Goal: Task Accomplishment & Management: Manage account settings

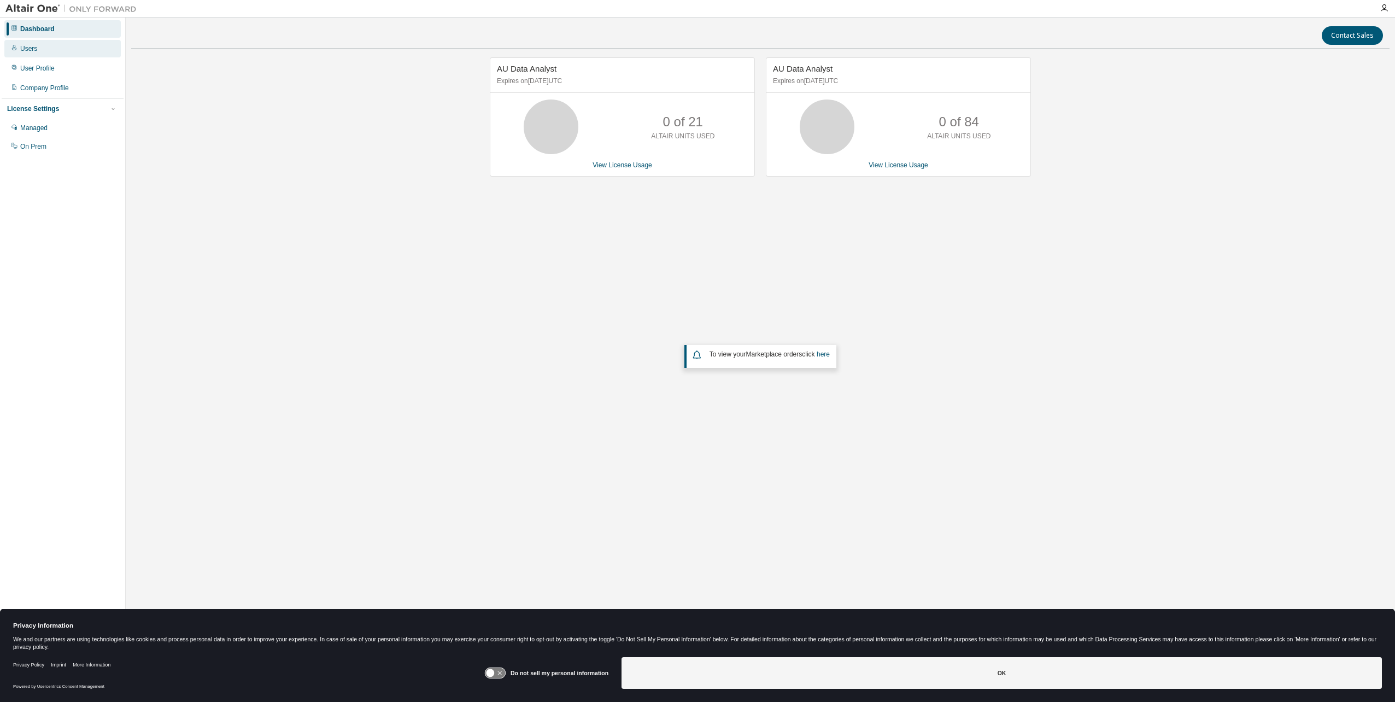
click at [31, 51] on div "Users" at bounding box center [28, 48] width 17 height 9
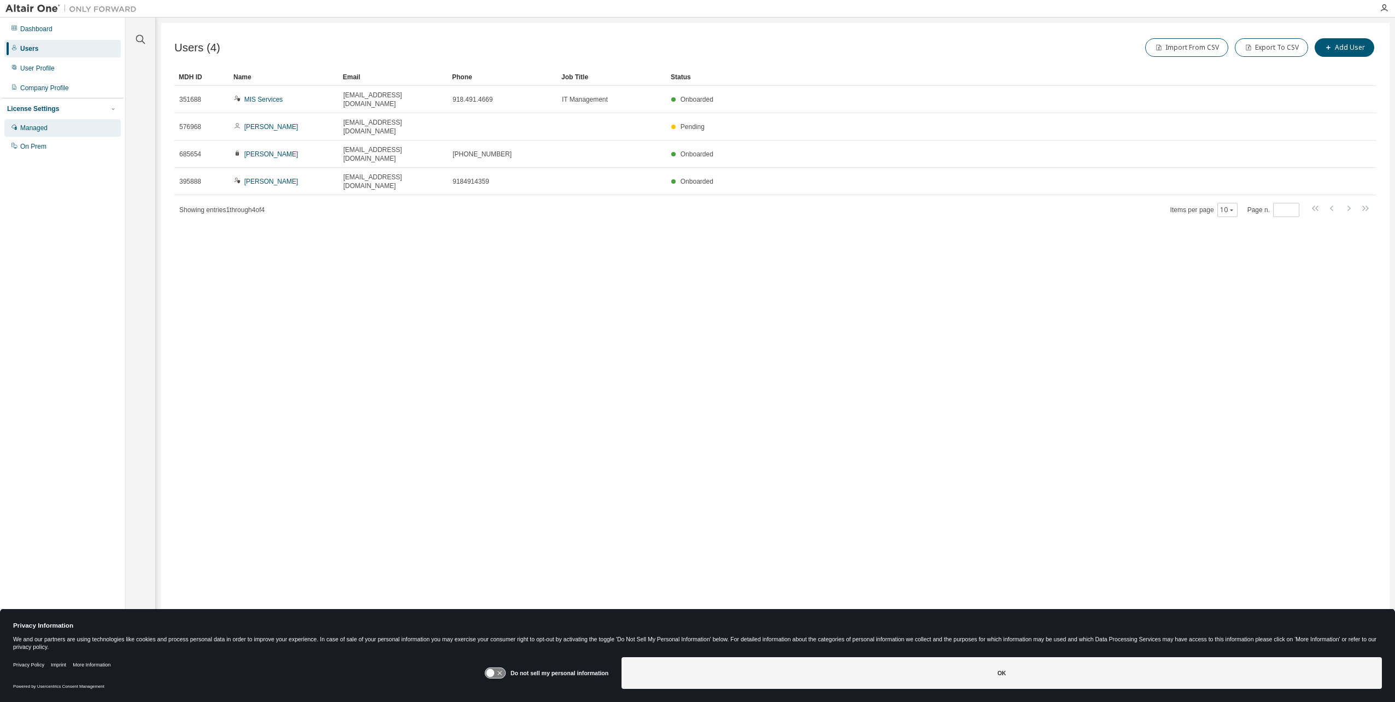
click at [44, 126] on div "Managed" at bounding box center [33, 128] width 27 height 9
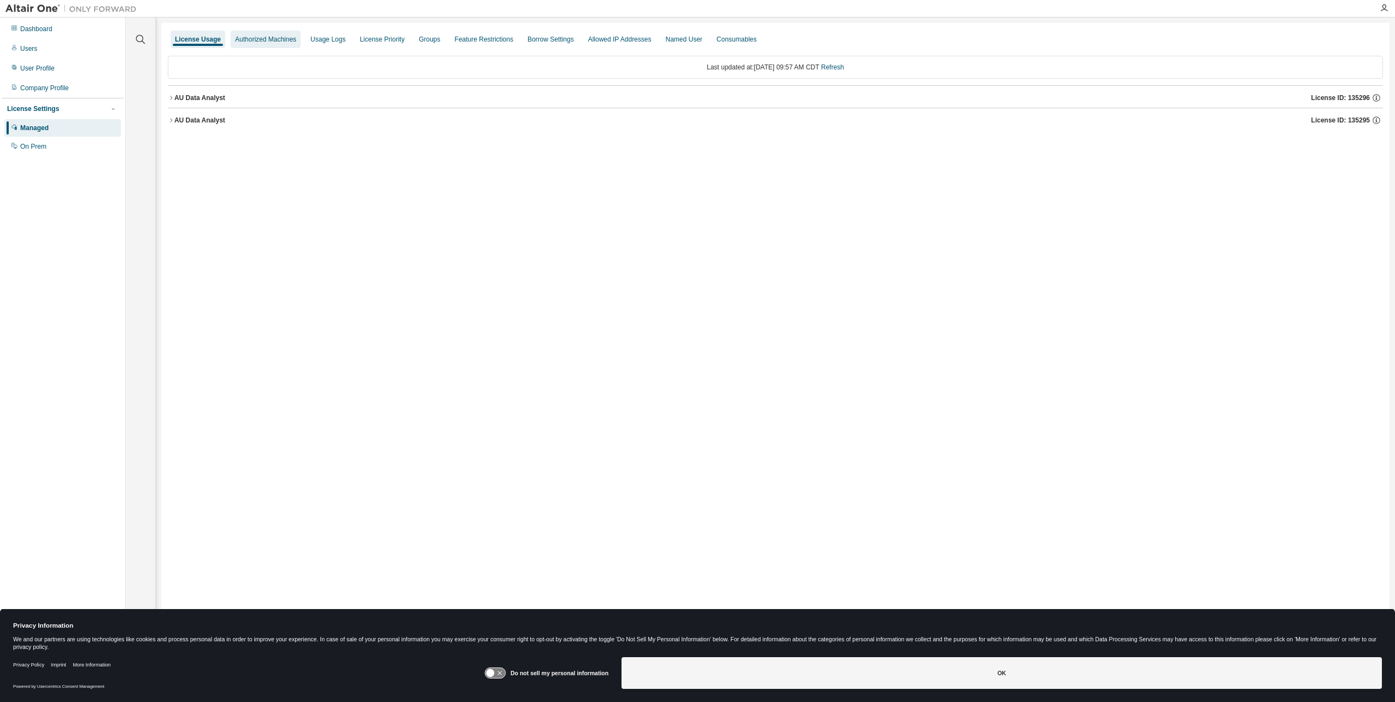
click at [282, 39] on div "Authorized Machines" at bounding box center [265, 39] width 61 height 9
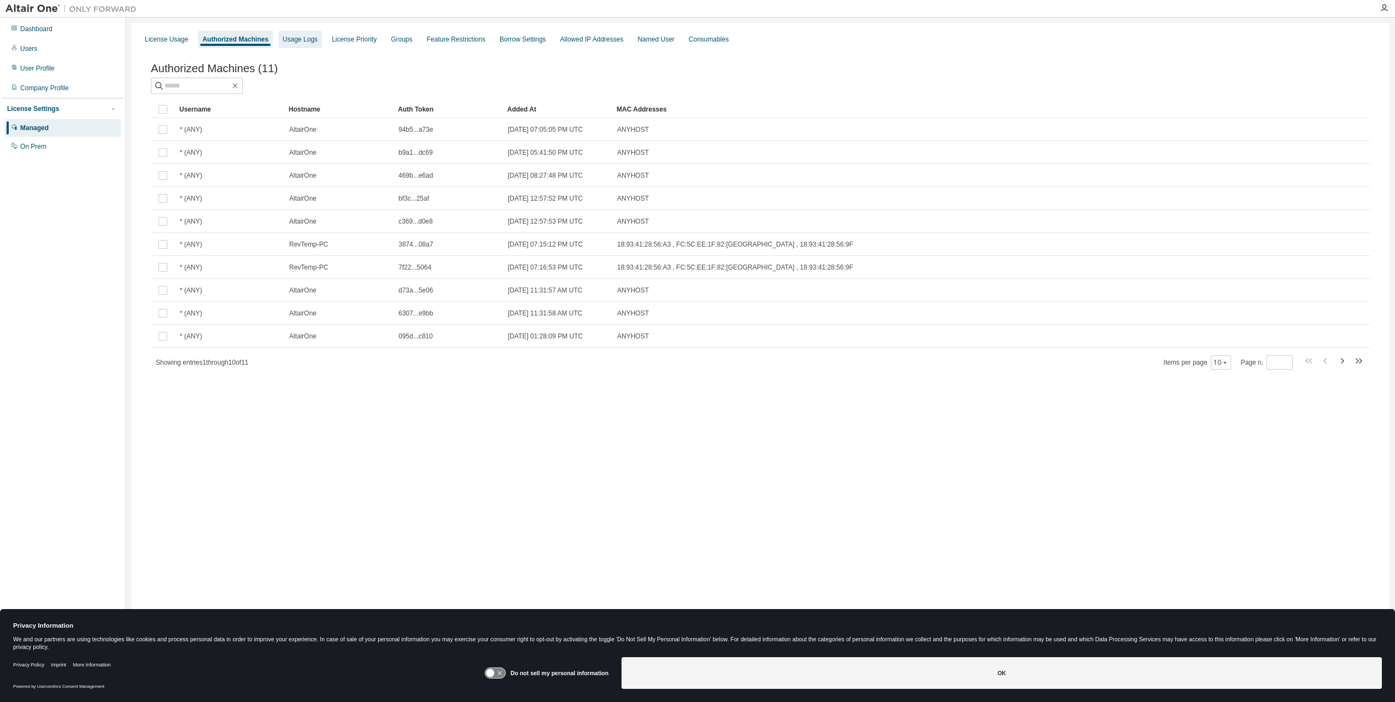
click at [312, 36] on div "Usage Logs" at bounding box center [300, 39] width 35 height 9
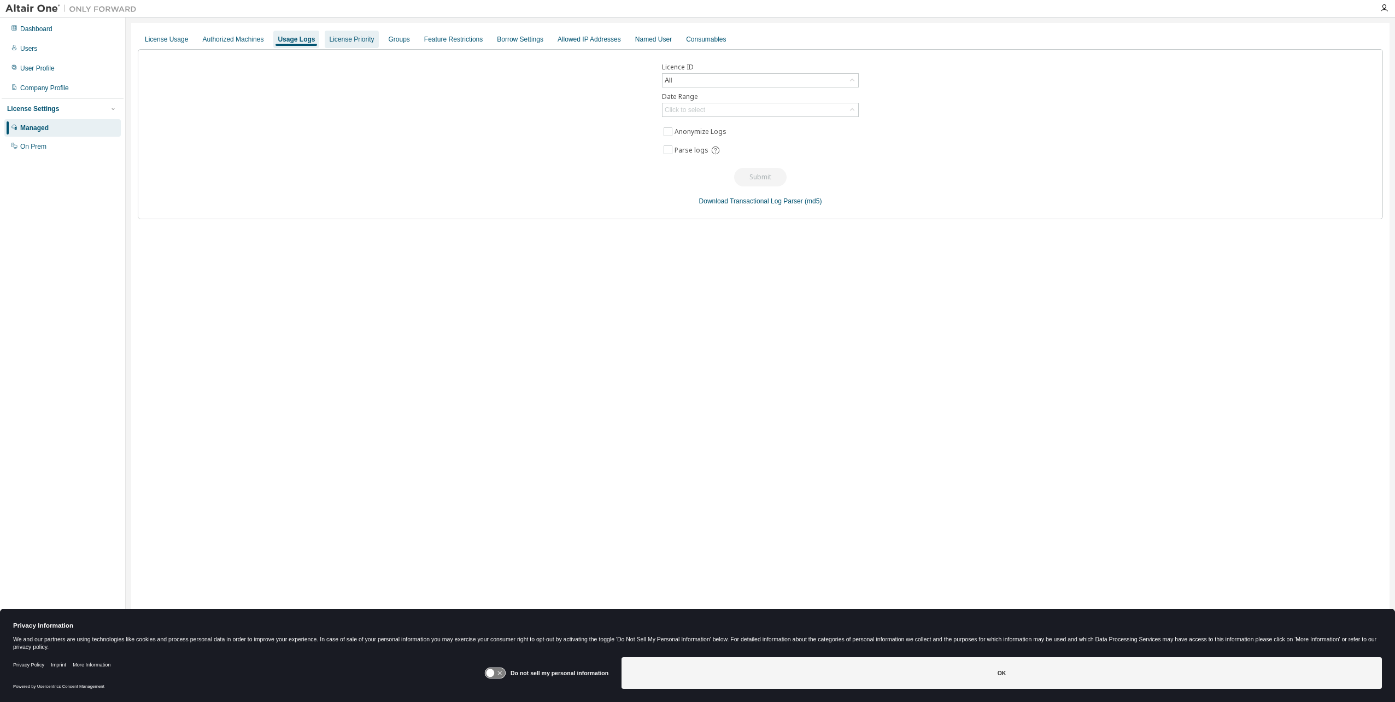
click at [359, 43] on div "License Priority" at bounding box center [351, 39] width 45 height 9
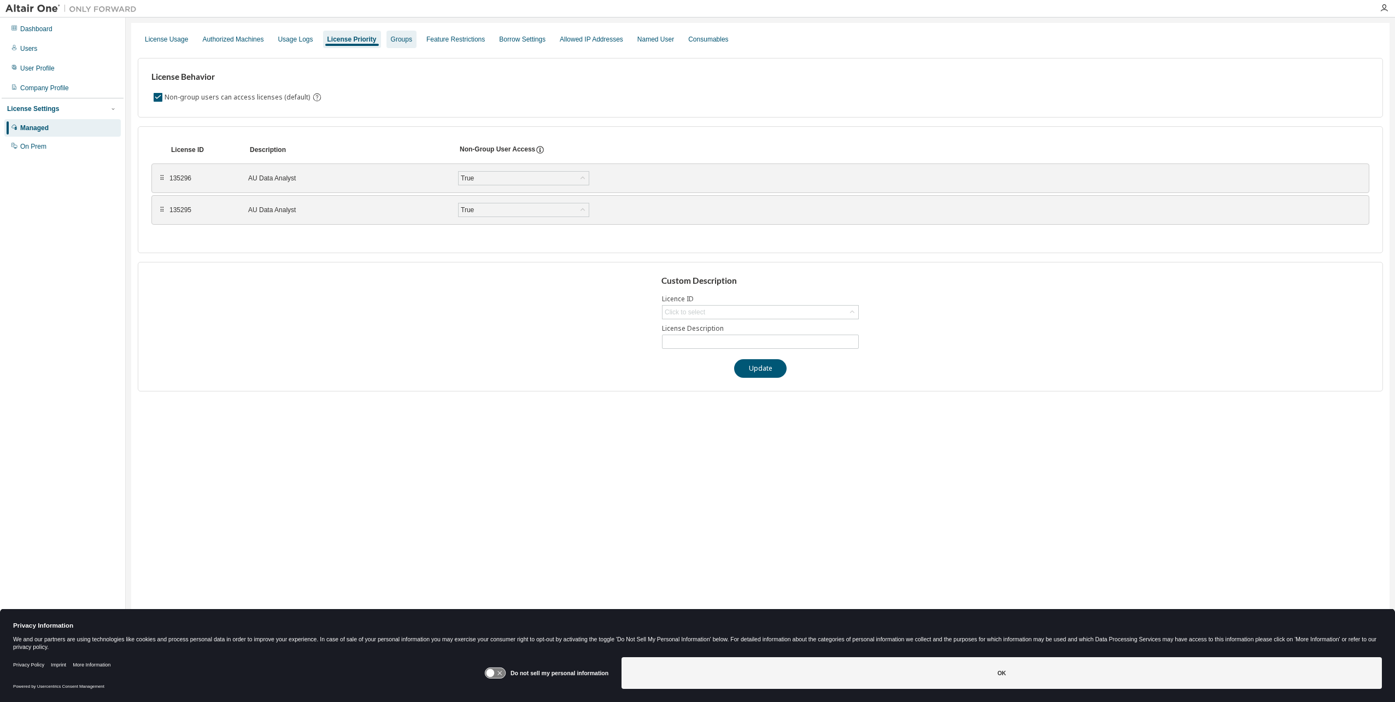
click at [414, 46] on div "Groups" at bounding box center [402, 39] width 30 height 17
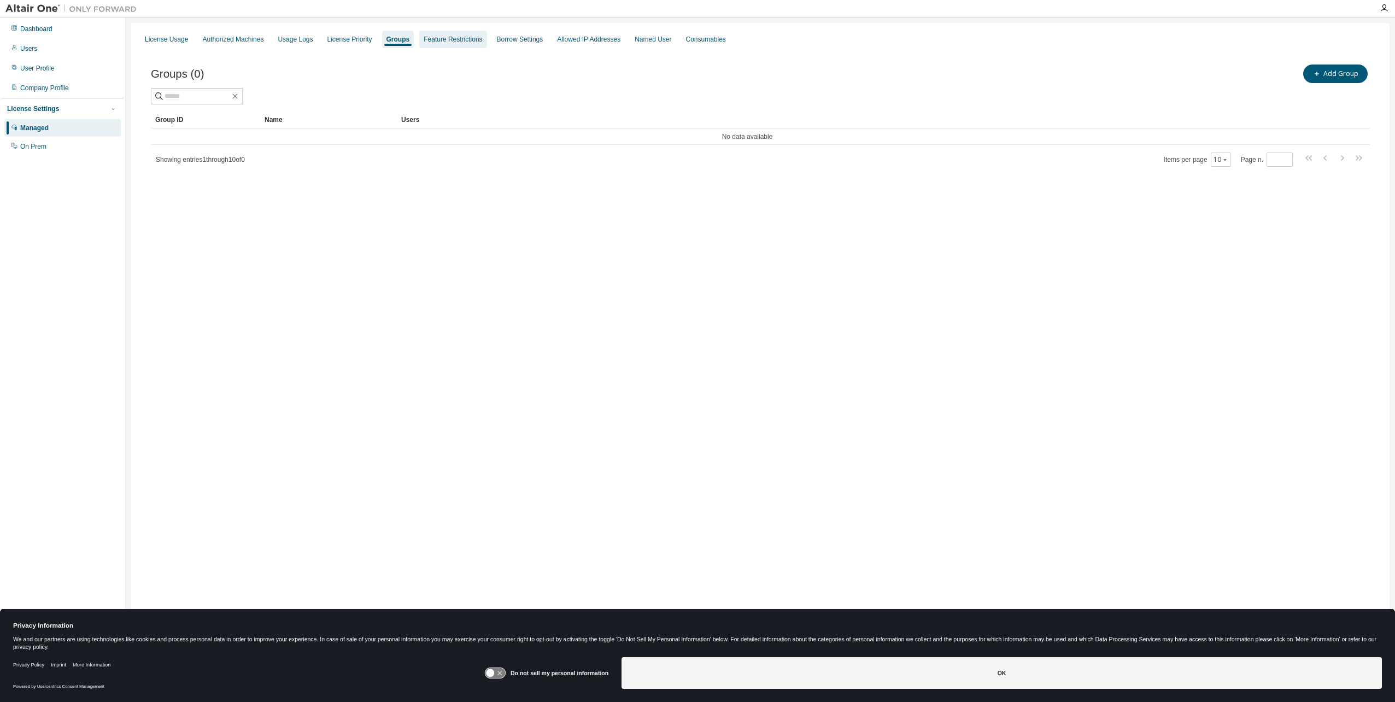
click at [482, 37] on div "Feature Restrictions" at bounding box center [453, 39] width 59 height 9
click at [534, 42] on div "Borrow Settings" at bounding box center [523, 39] width 46 height 9
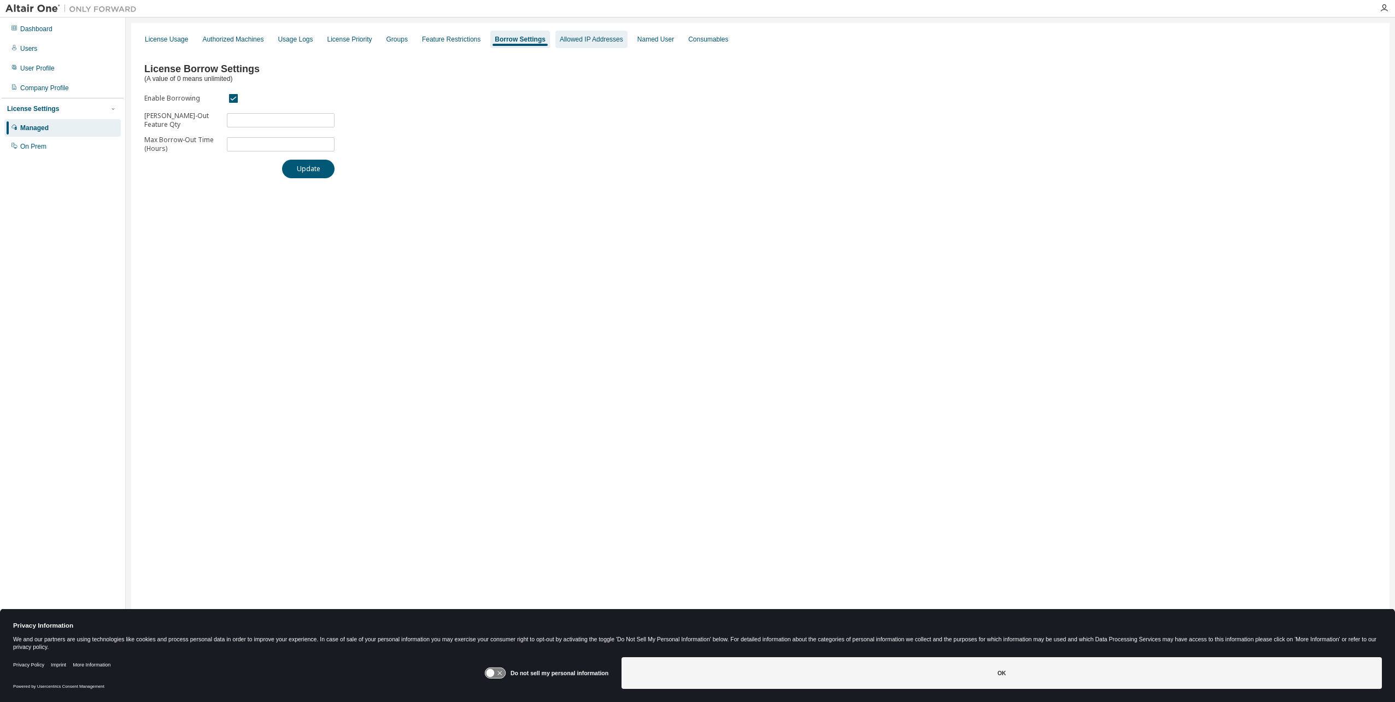
click at [606, 43] on div "Allowed IP Addresses" at bounding box center [591, 39] width 63 height 9
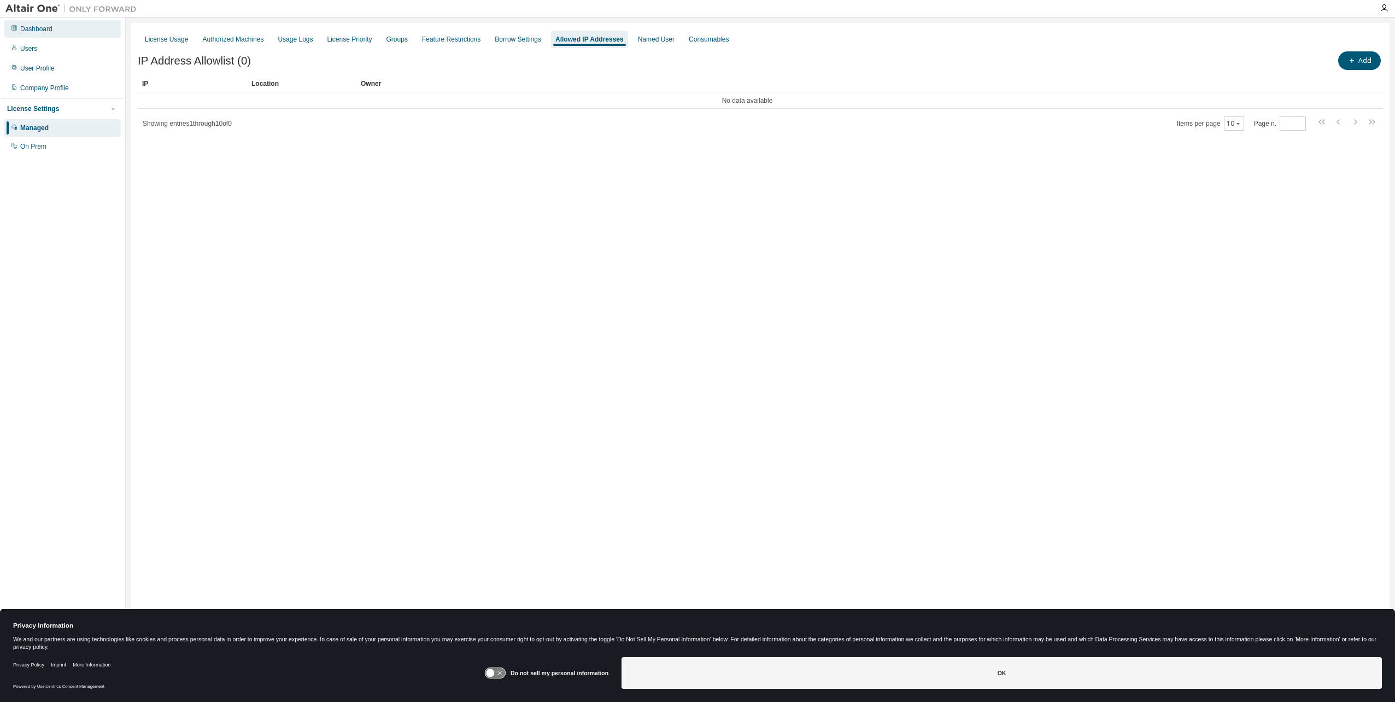
click at [39, 26] on div "Dashboard" at bounding box center [36, 29] width 32 height 9
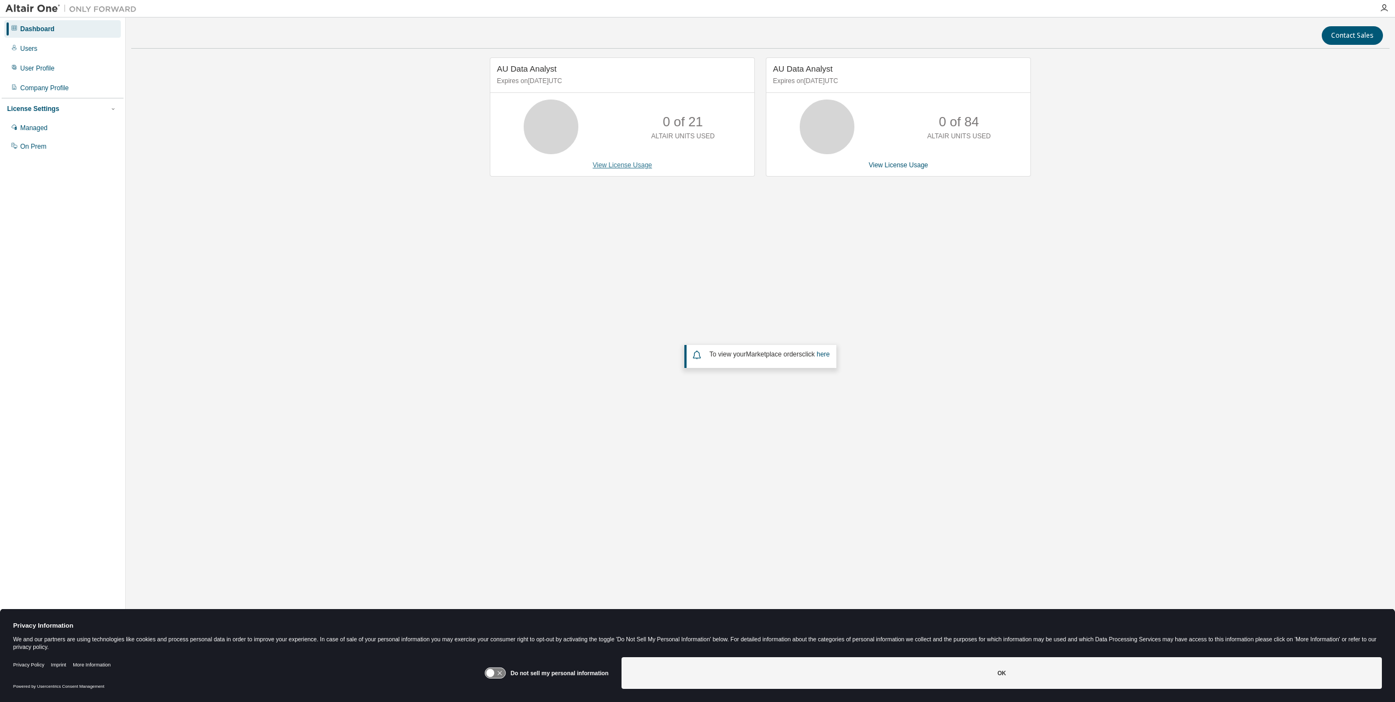
click at [637, 163] on link "View License Usage" at bounding box center [623, 165] width 60 height 8
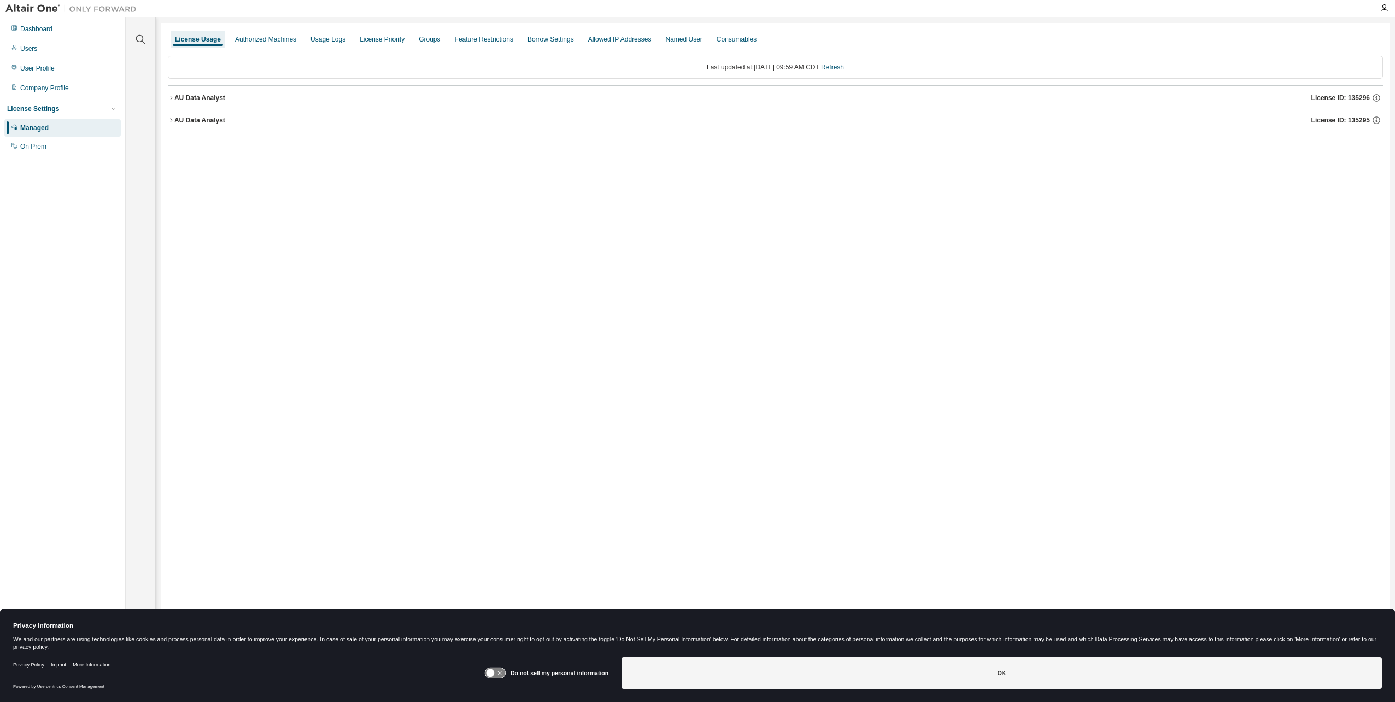
click at [714, 256] on div "License Usage Authorized Machines Usage Logs License Priority Groups Feature Re…" at bounding box center [775, 344] width 1229 height 642
click at [585, 348] on div "License Usage Authorized Machines Usage Logs License Priority Groups Feature Re…" at bounding box center [775, 344] width 1229 height 642
click at [55, 26] on div "Dashboard" at bounding box center [62, 28] width 116 height 17
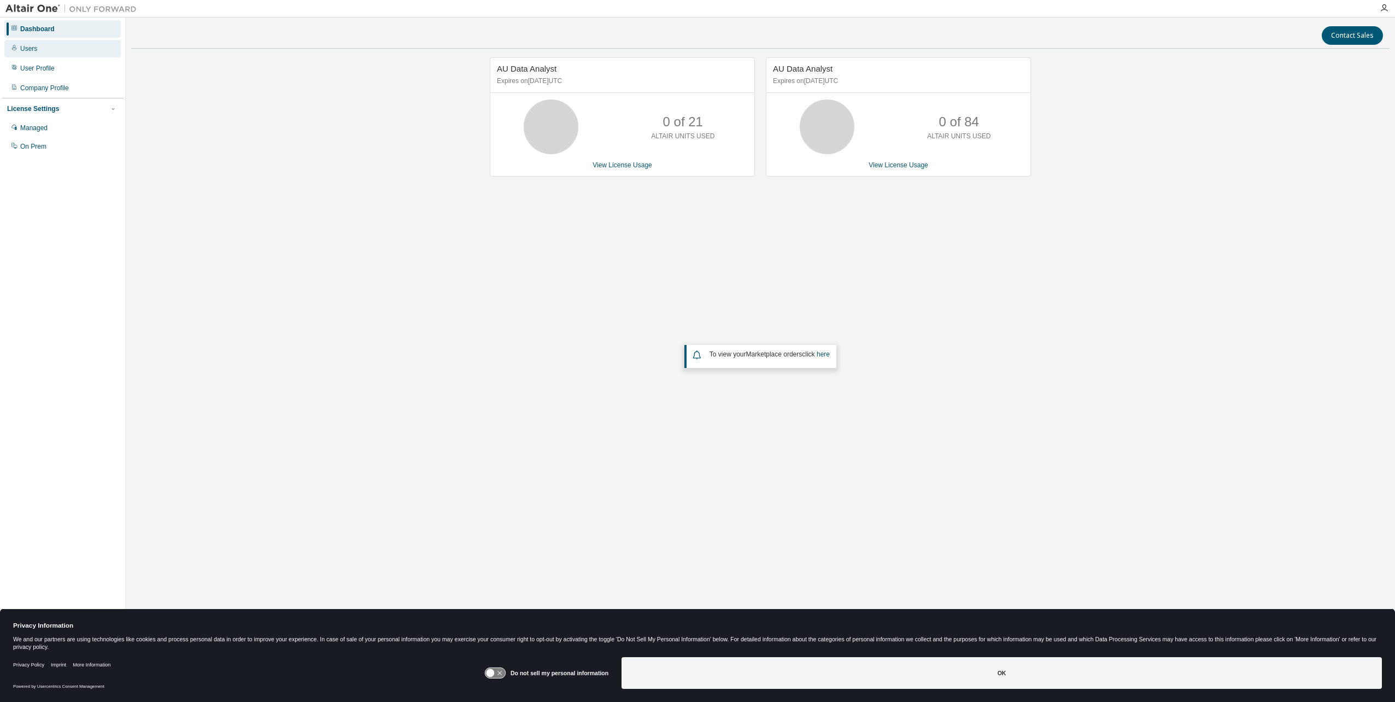
click at [60, 52] on div "Users" at bounding box center [62, 48] width 116 height 17
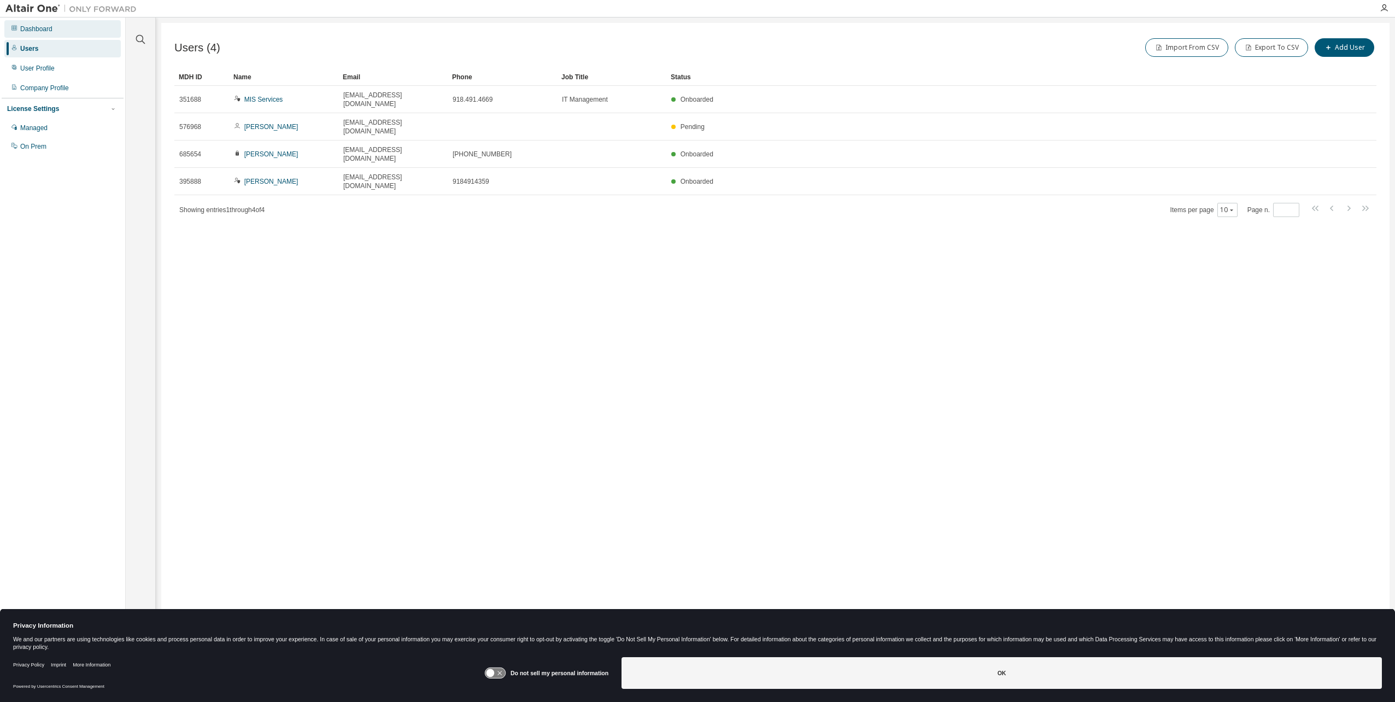
click at [39, 30] on div "Dashboard" at bounding box center [36, 29] width 32 height 9
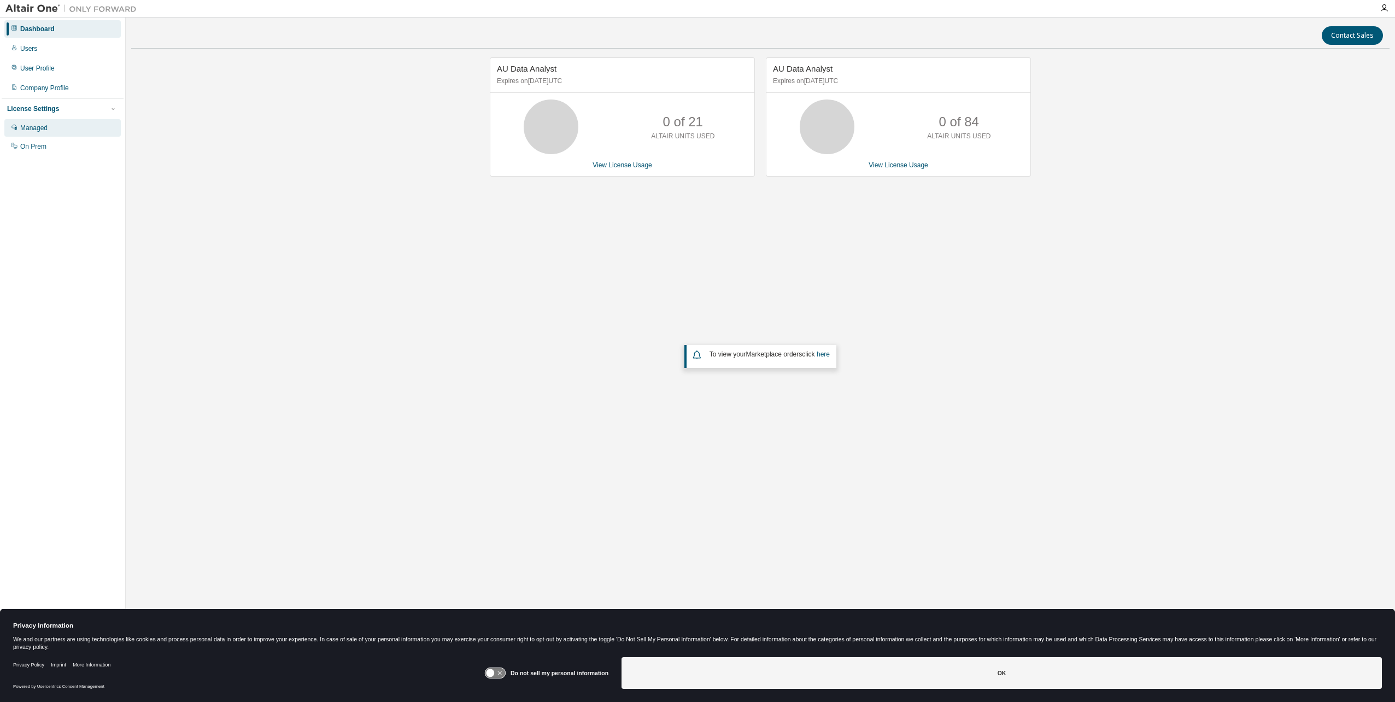
click at [41, 130] on div "Managed" at bounding box center [33, 128] width 27 height 9
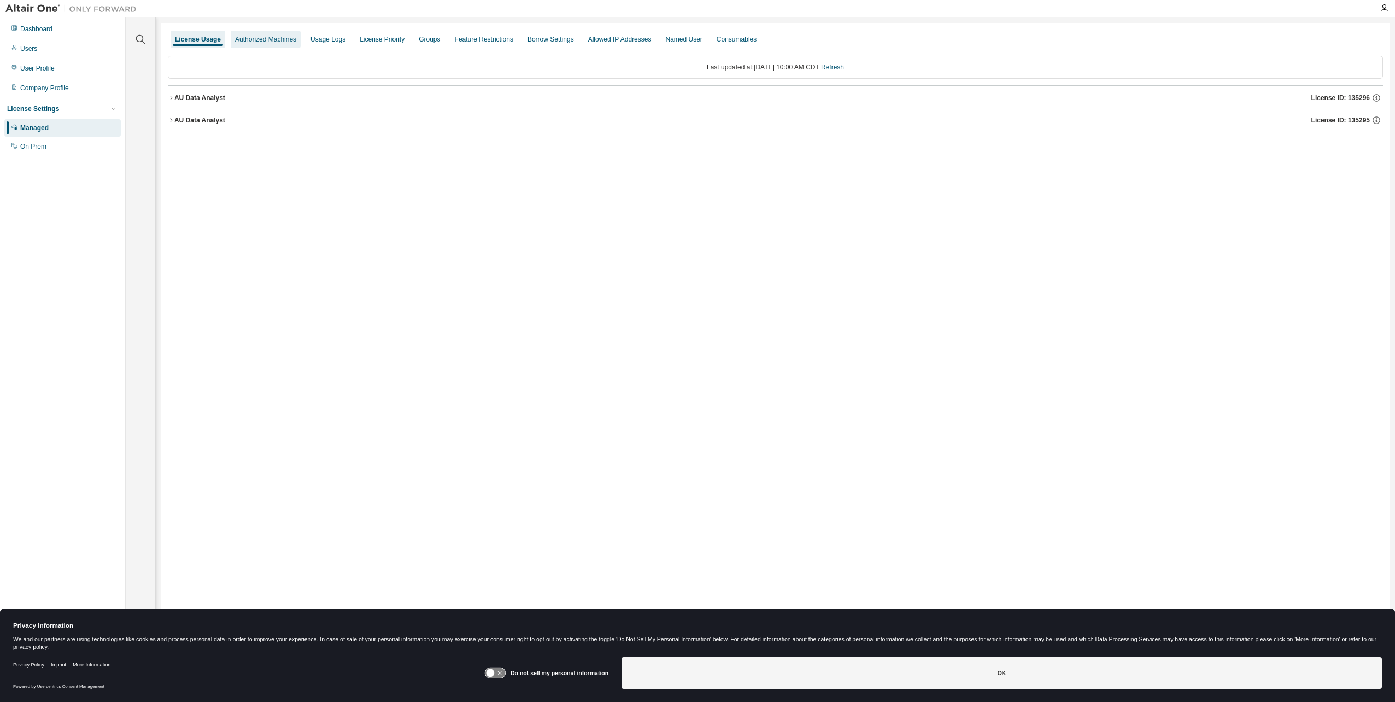
click at [283, 39] on div "Authorized Machines" at bounding box center [265, 39] width 61 height 9
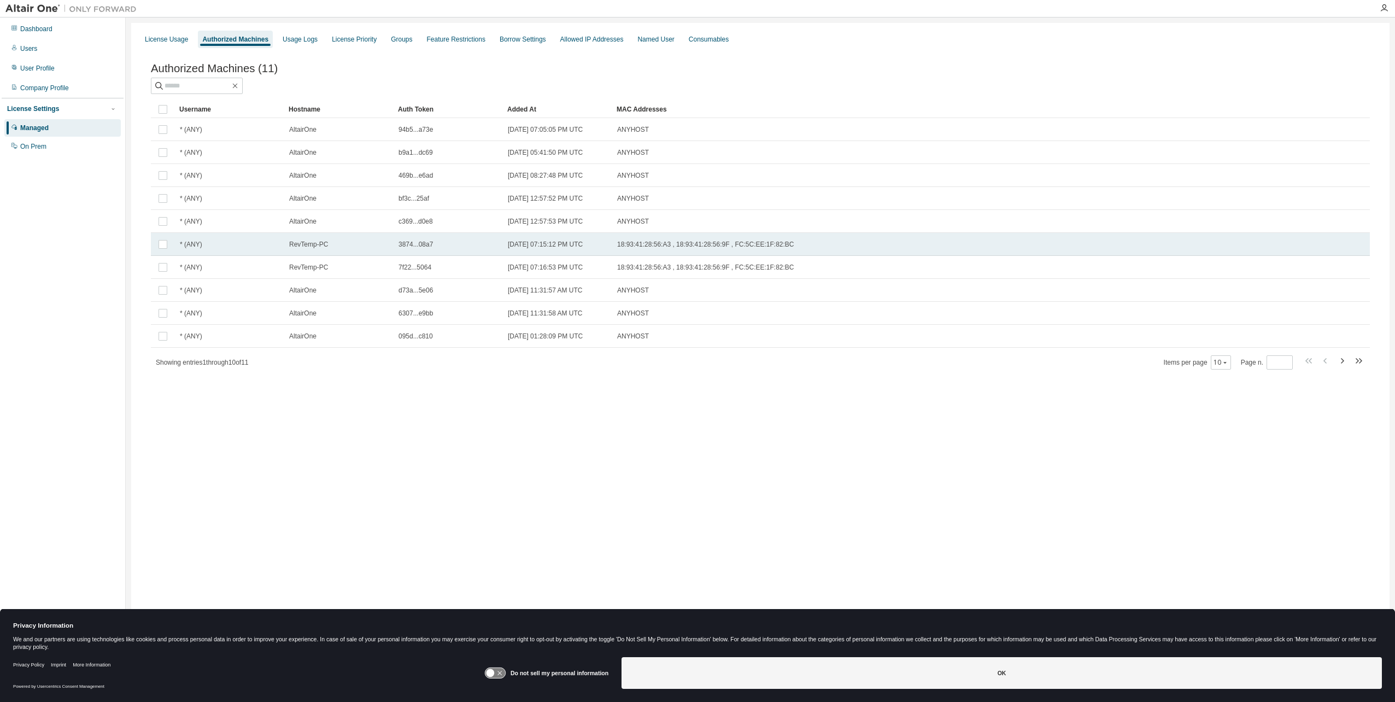
click at [312, 246] on span "RevTemp-PC" at bounding box center [308, 244] width 39 height 9
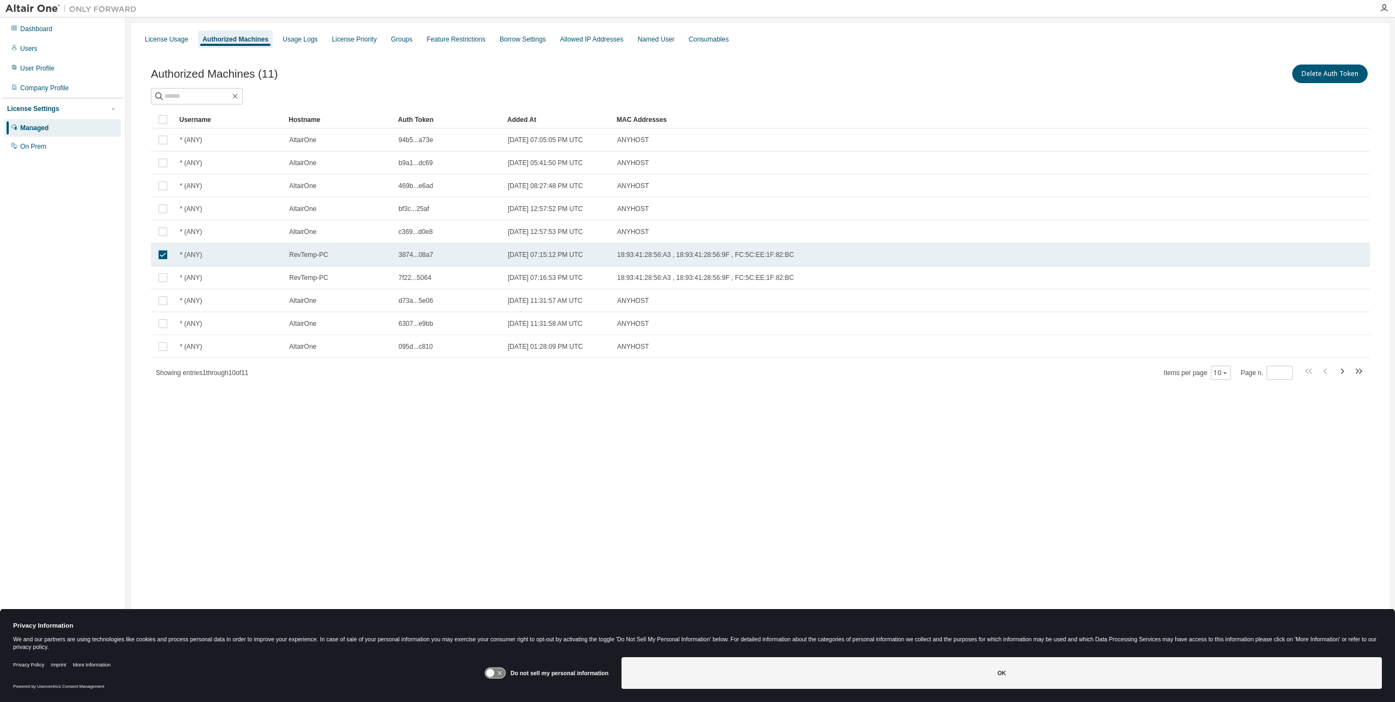
click at [309, 259] on span "RevTemp-PC" at bounding box center [308, 254] width 39 height 9
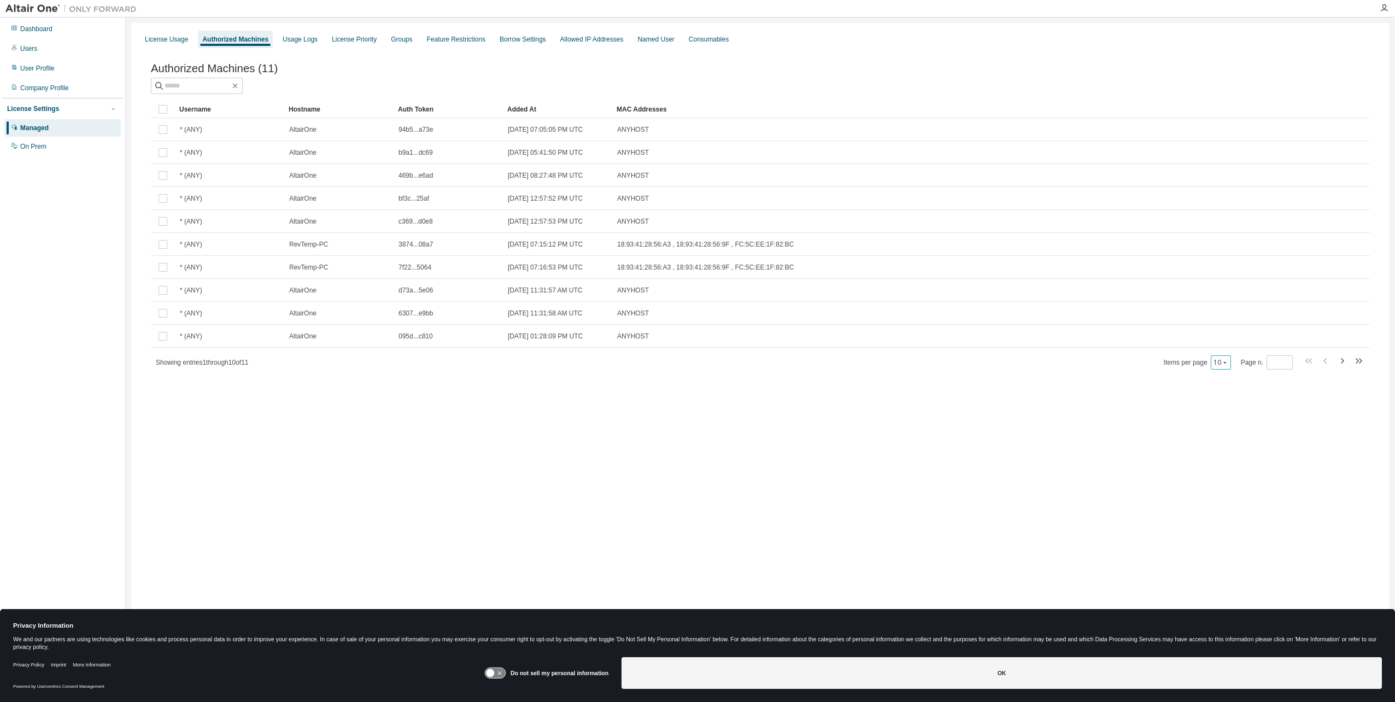
click at [1221, 367] on button "10" at bounding box center [1221, 362] width 15 height 9
click at [1219, 401] on div "30" at bounding box center [1254, 406] width 87 height 13
click at [38, 148] on div "On Prem" at bounding box center [33, 146] width 26 height 9
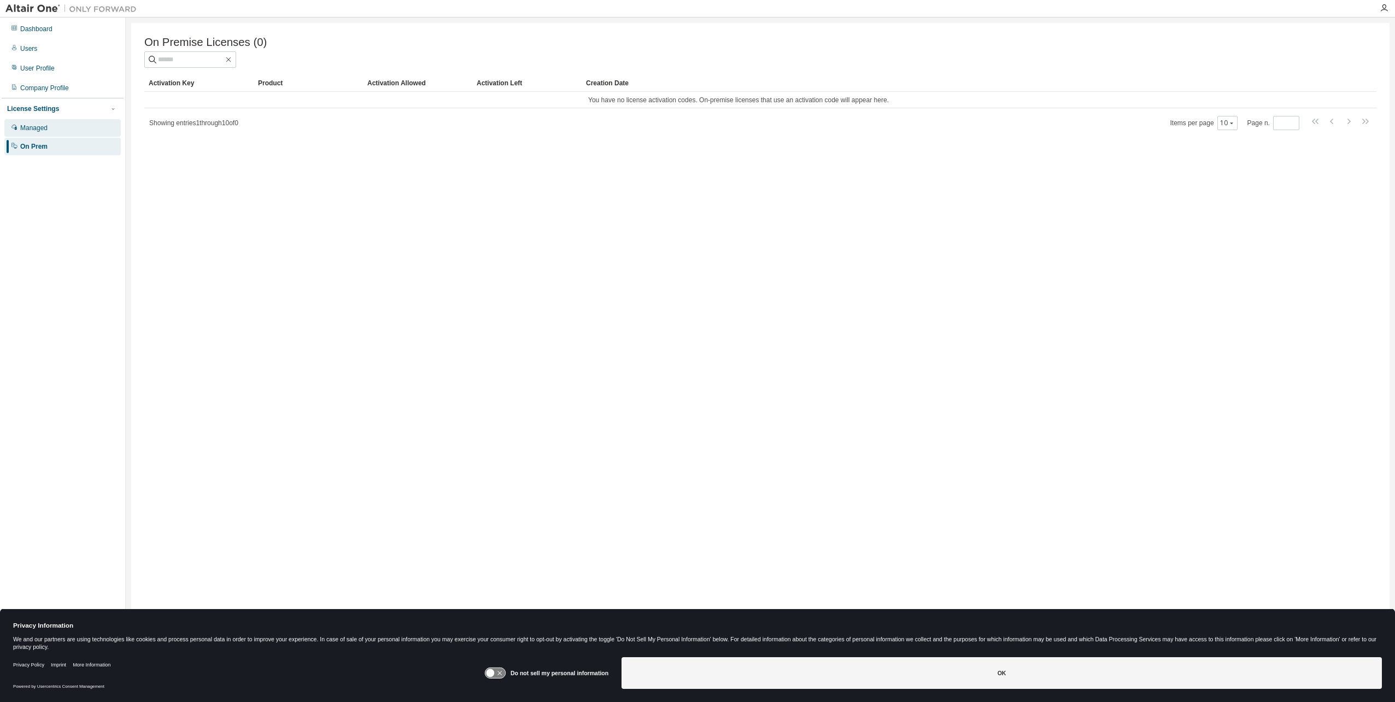
click at [44, 125] on div "Managed" at bounding box center [33, 128] width 27 height 9
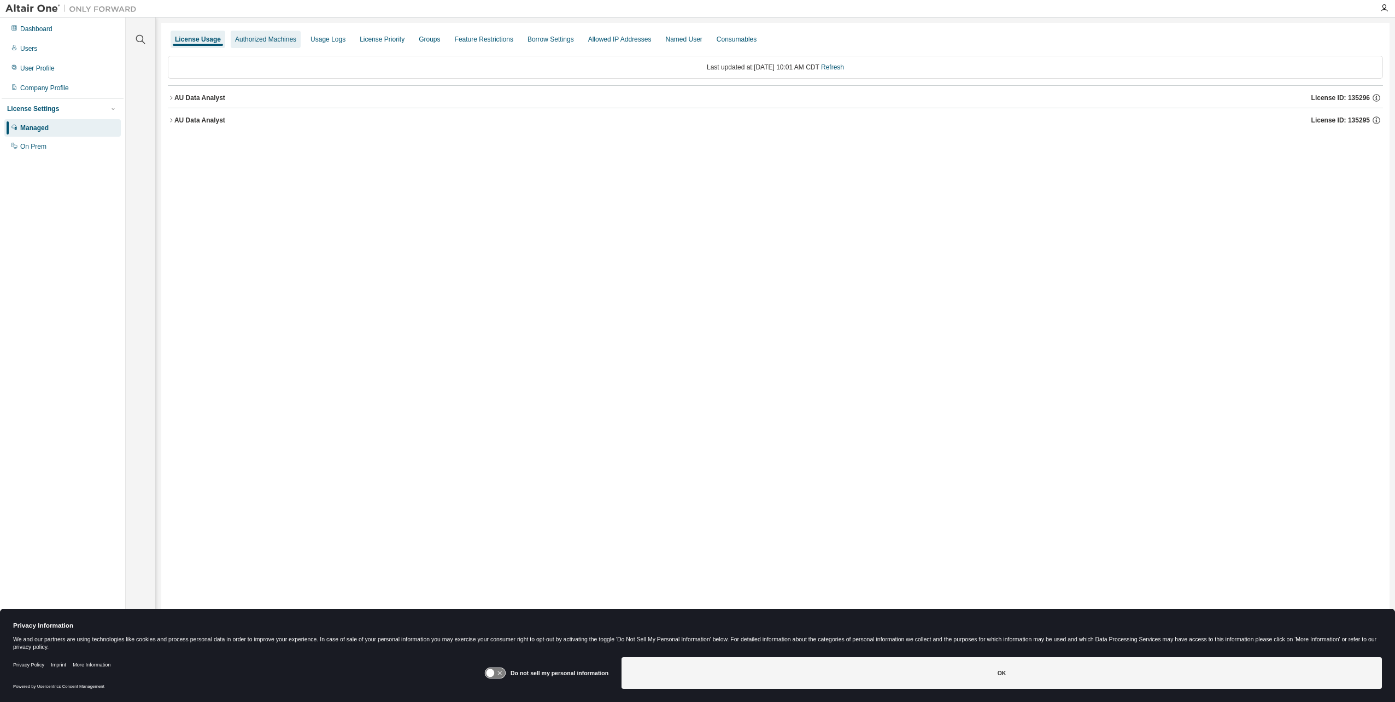
click at [269, 37] on div "Authorized Machines" at bounding box center [265, 39] width 61 height 9
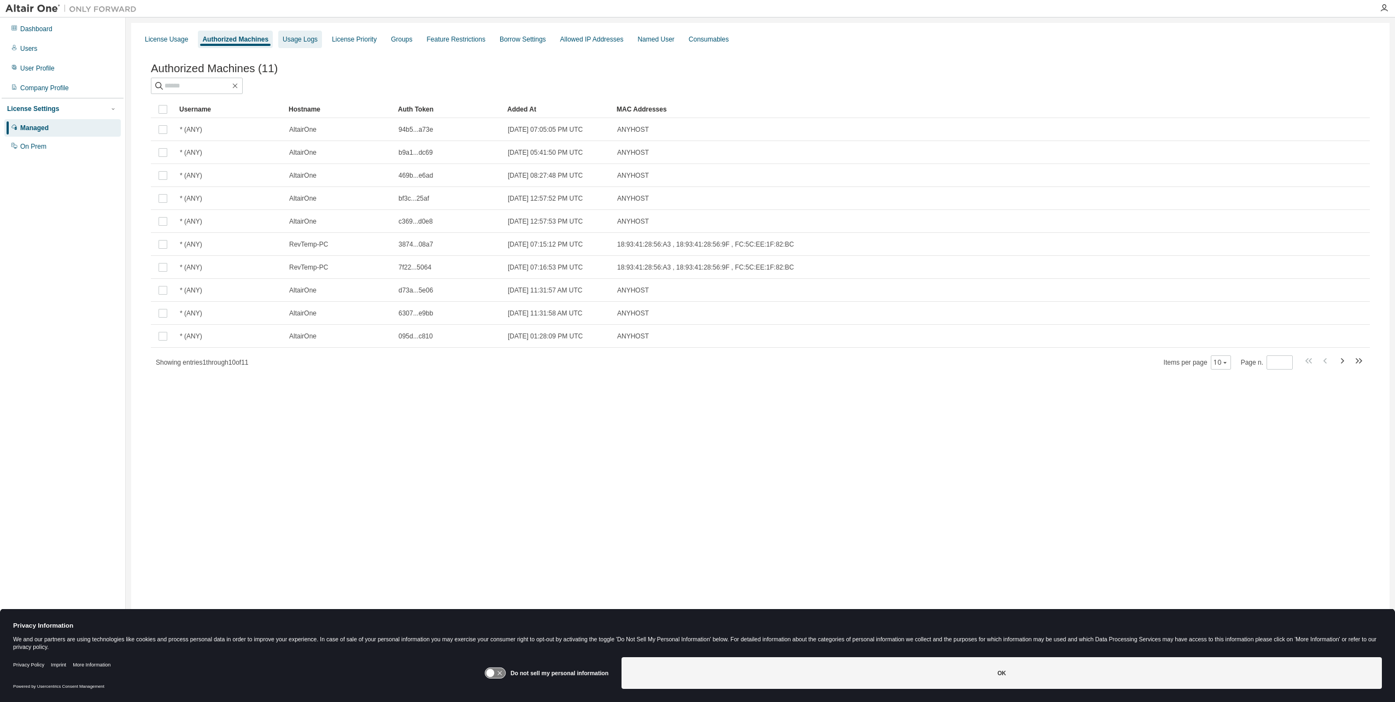
click at [311, 46] on div "Usage Logs" at bounding box center [300, 39] width 44 height 17
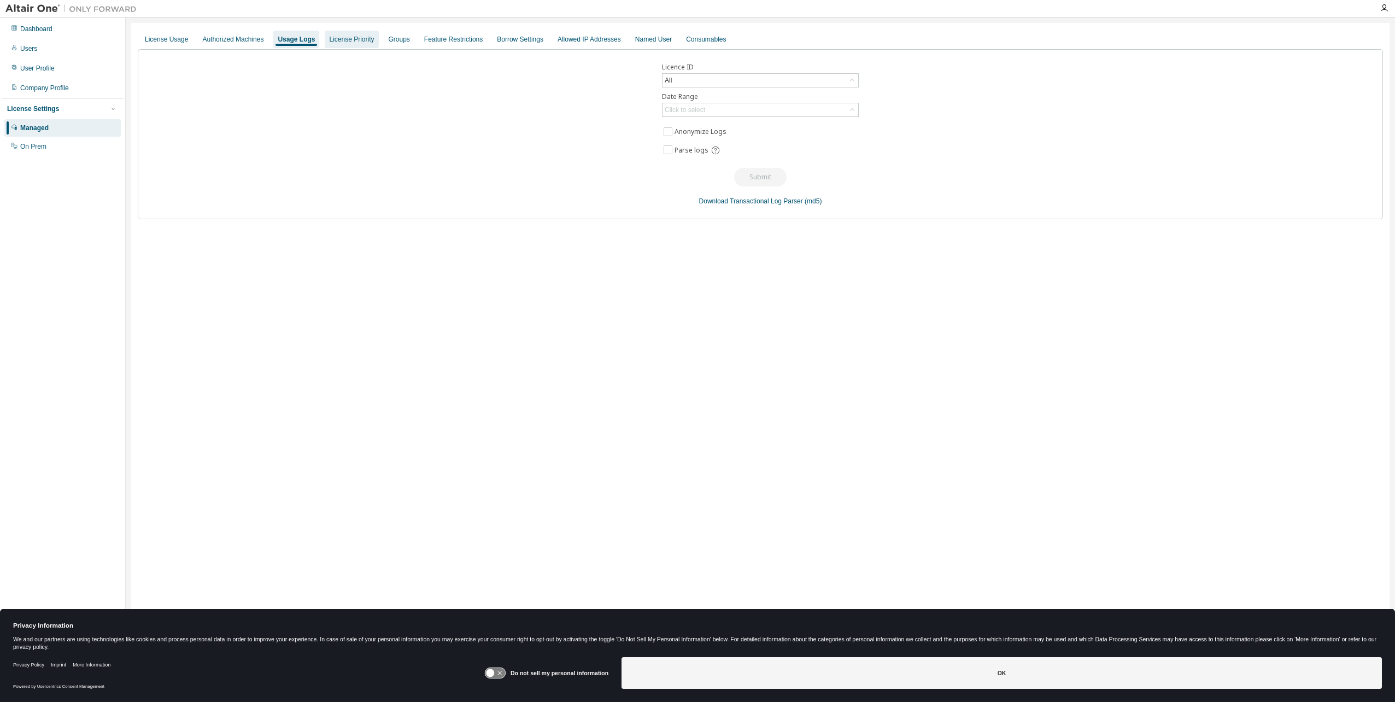
click at [361, 44] on div "License Priority" at bounding box center [352, 39] width 54 height 17
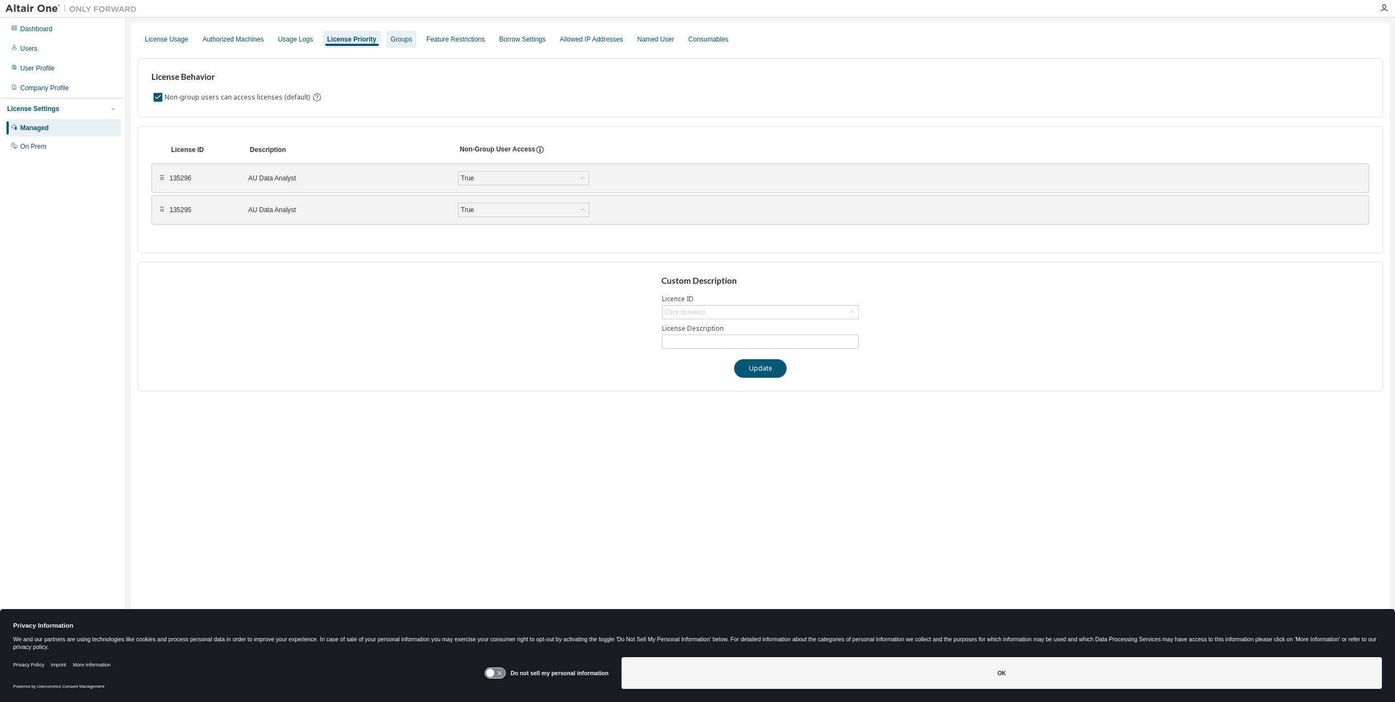
click at [411, 43] on div "Groups" at bounding box center [401, 39] width 21 height 9
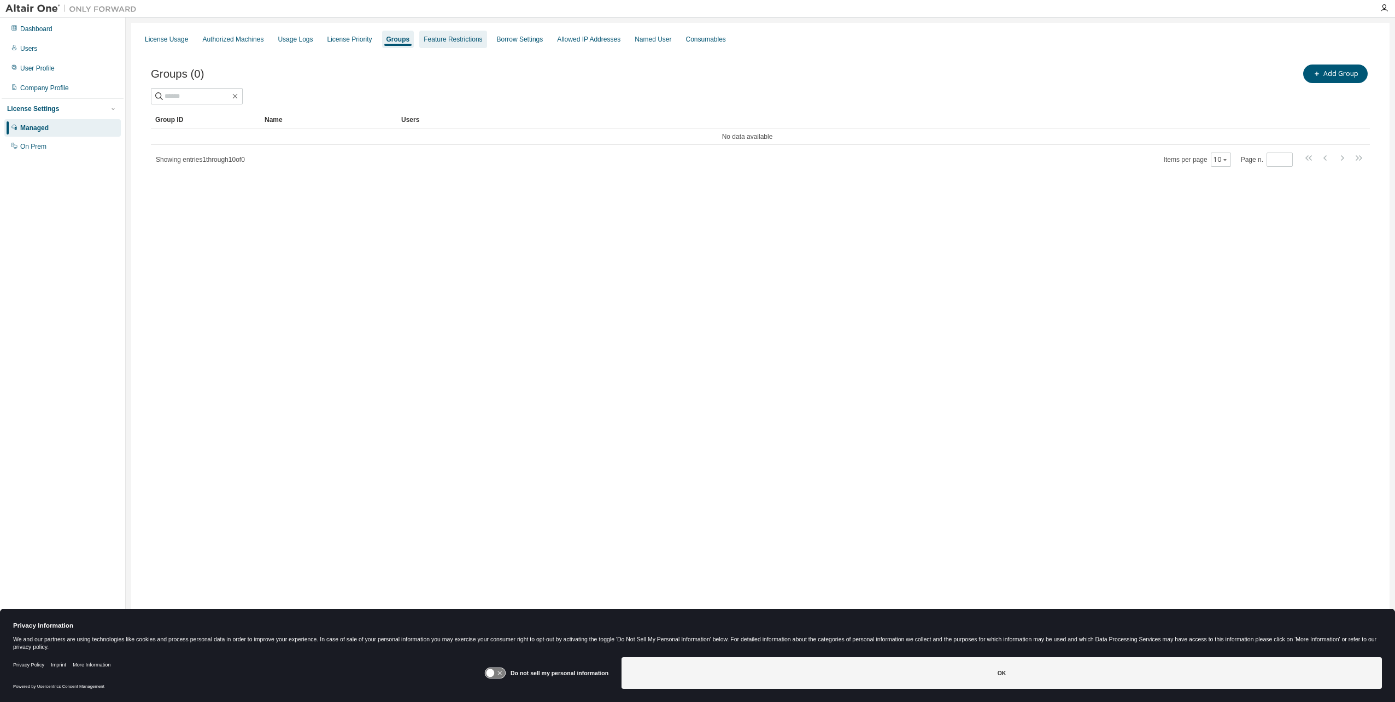
click at [475, 40] on div "Feature Restrictions" at bounding box center [453, 39] width 59 height 9
click at [539, 38] on div "Borrow Settings" at bounding box center [523, 39] width 46 height 9
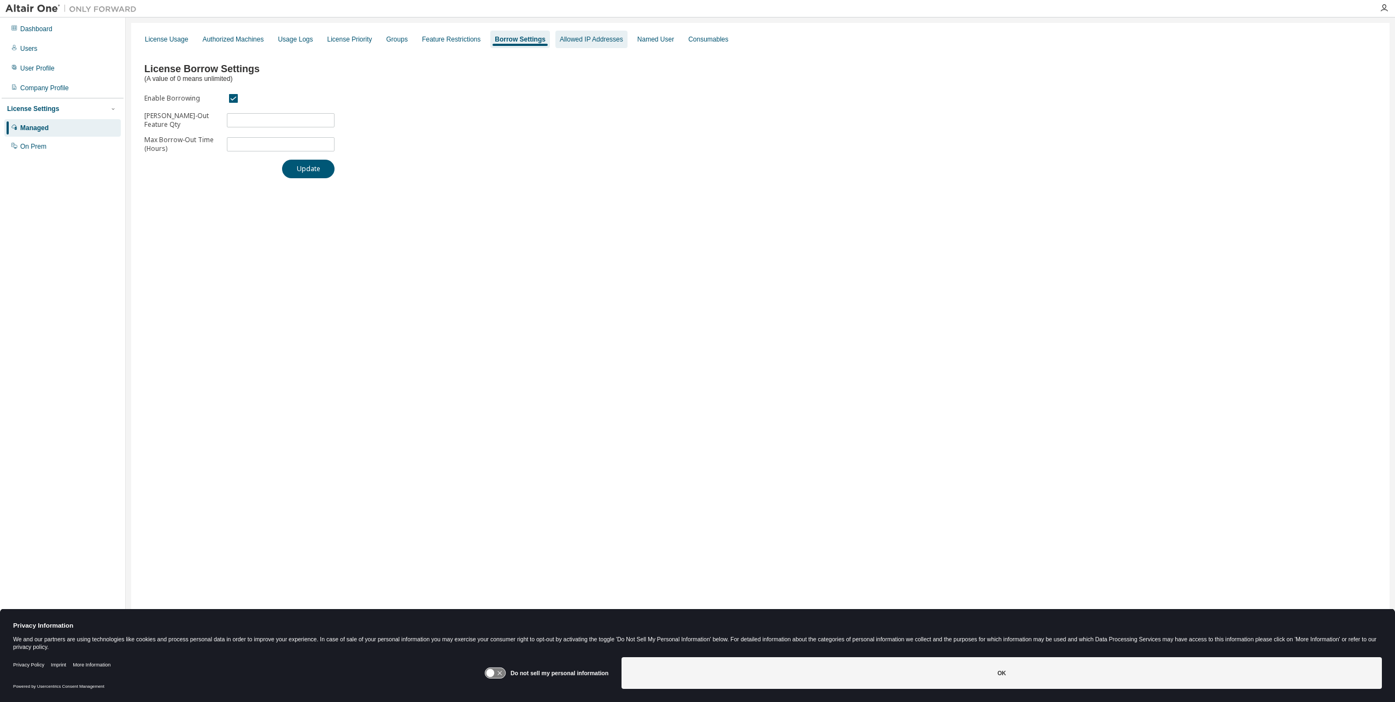
click at [620, 45] on div "Allowed IP Addresses" at bounding box center [592, 39] width 72 height 17
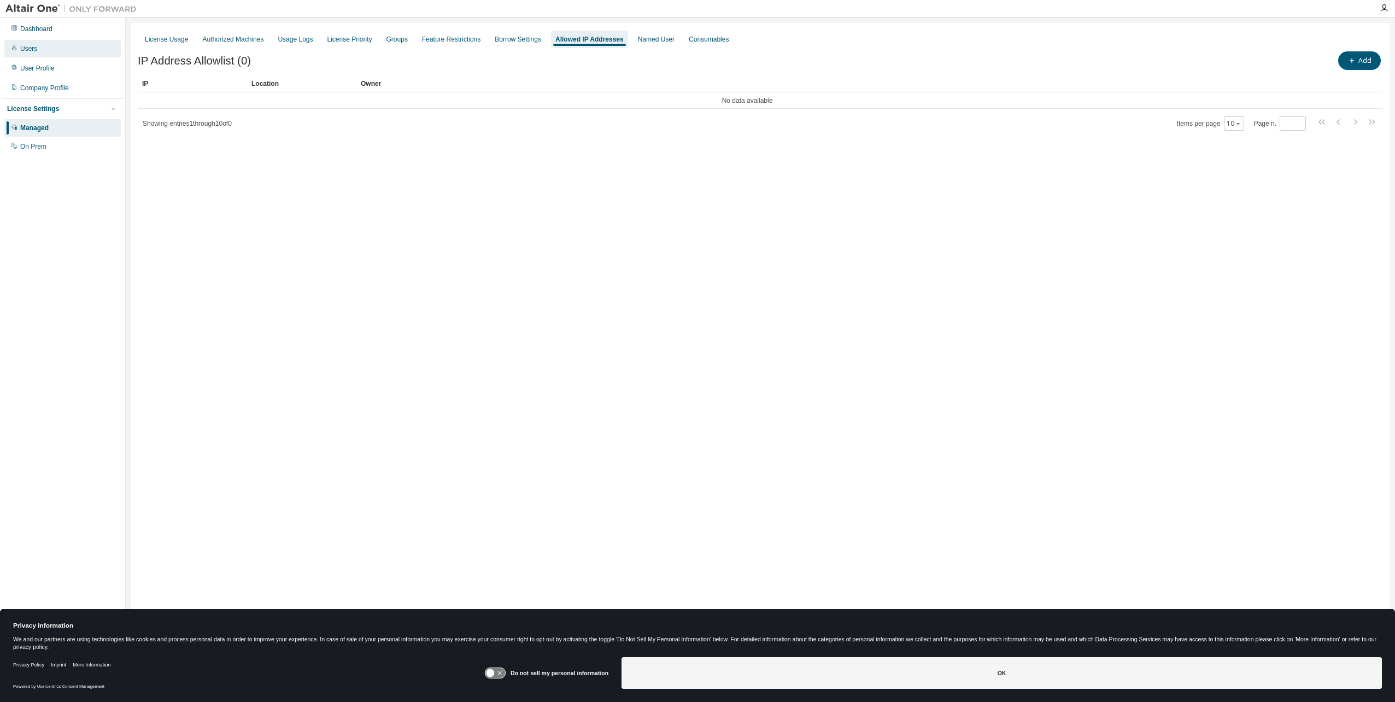
click at [46, 54] on div "Users" at bounding box center [62, 48] width 116 height 17
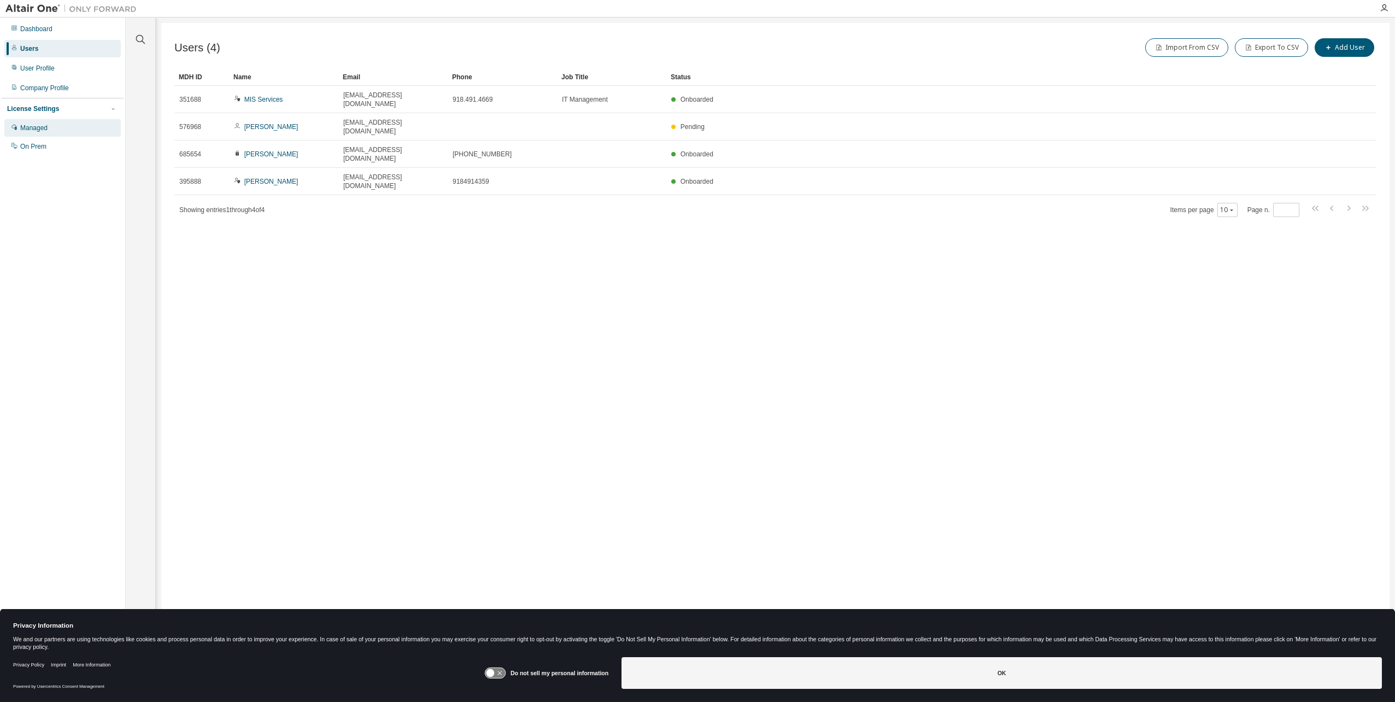
click at [38, 129] on div "Managed" at bounding box center [33, 128] width 27 height 9
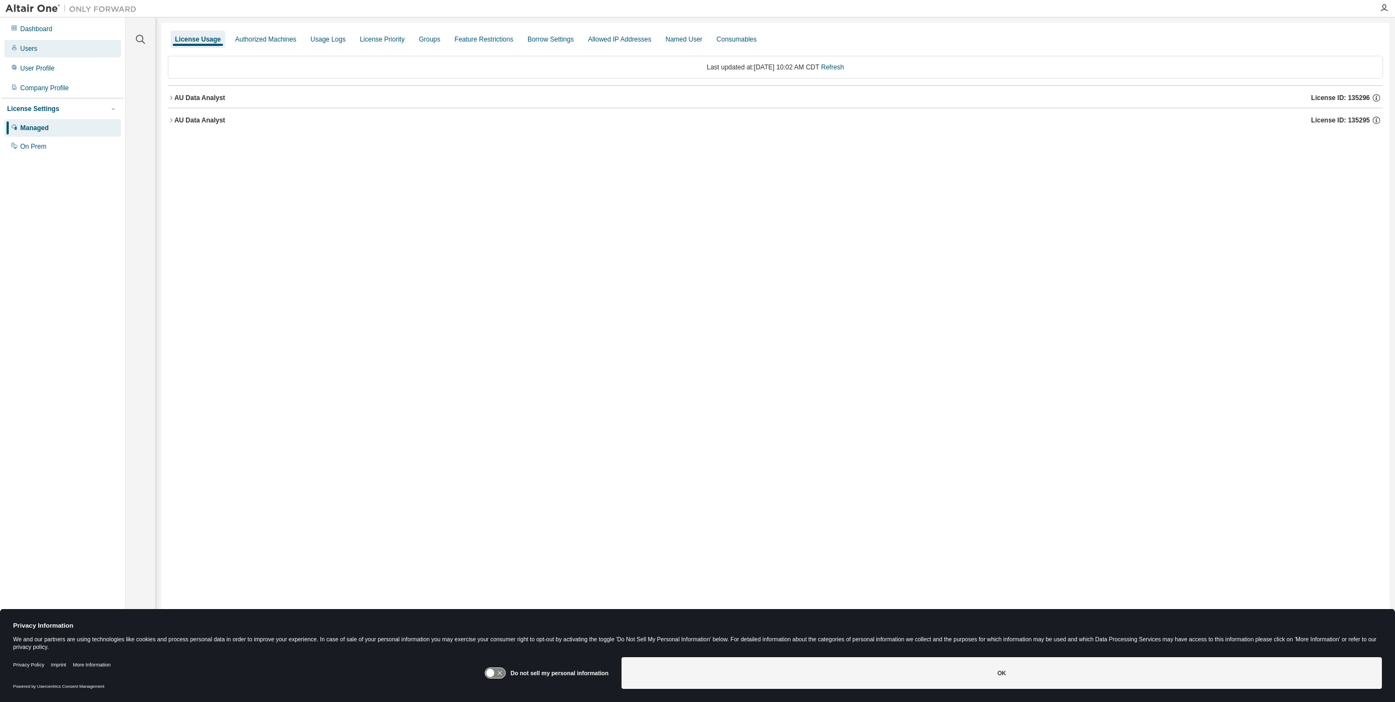
click at [42, 45] on div "Users" at bounding box center [62, 48] width 116 height 17
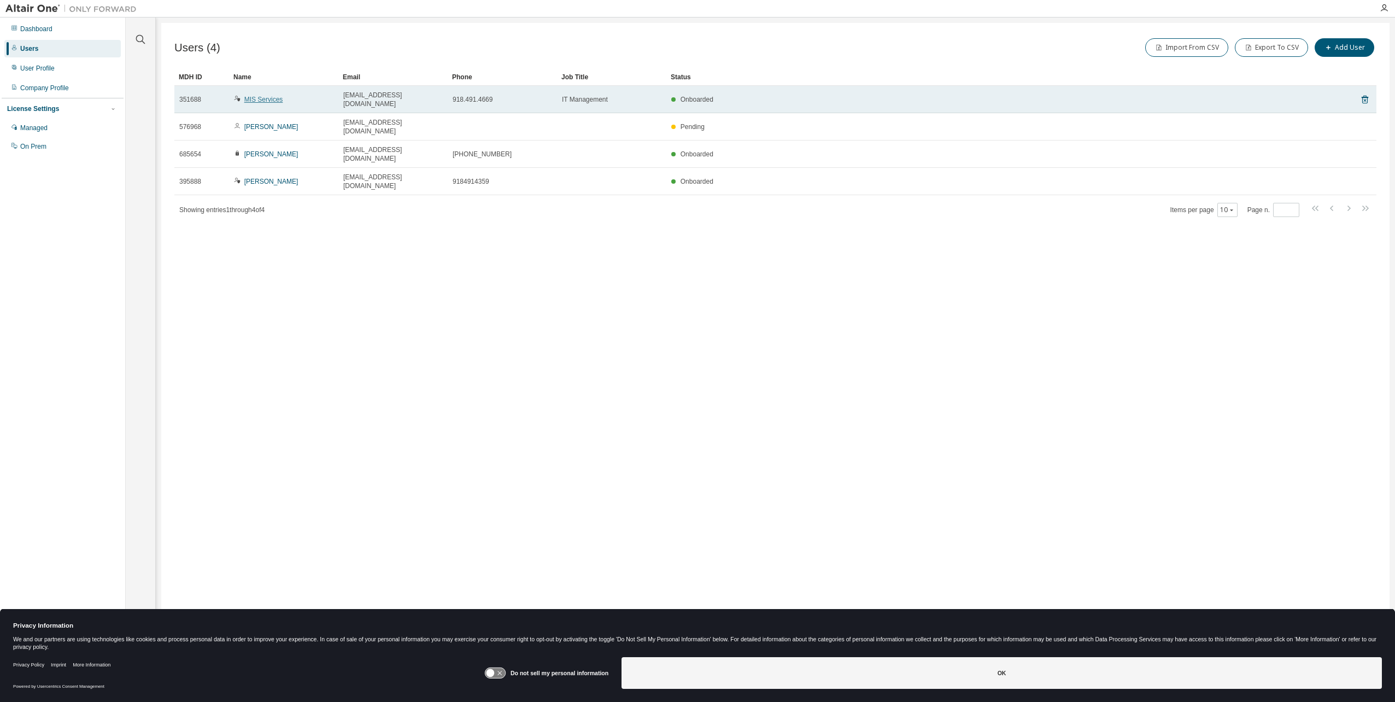
click at [282, 96] on link "MIS Services" at bounding box center [263, 100] width 39 height 8
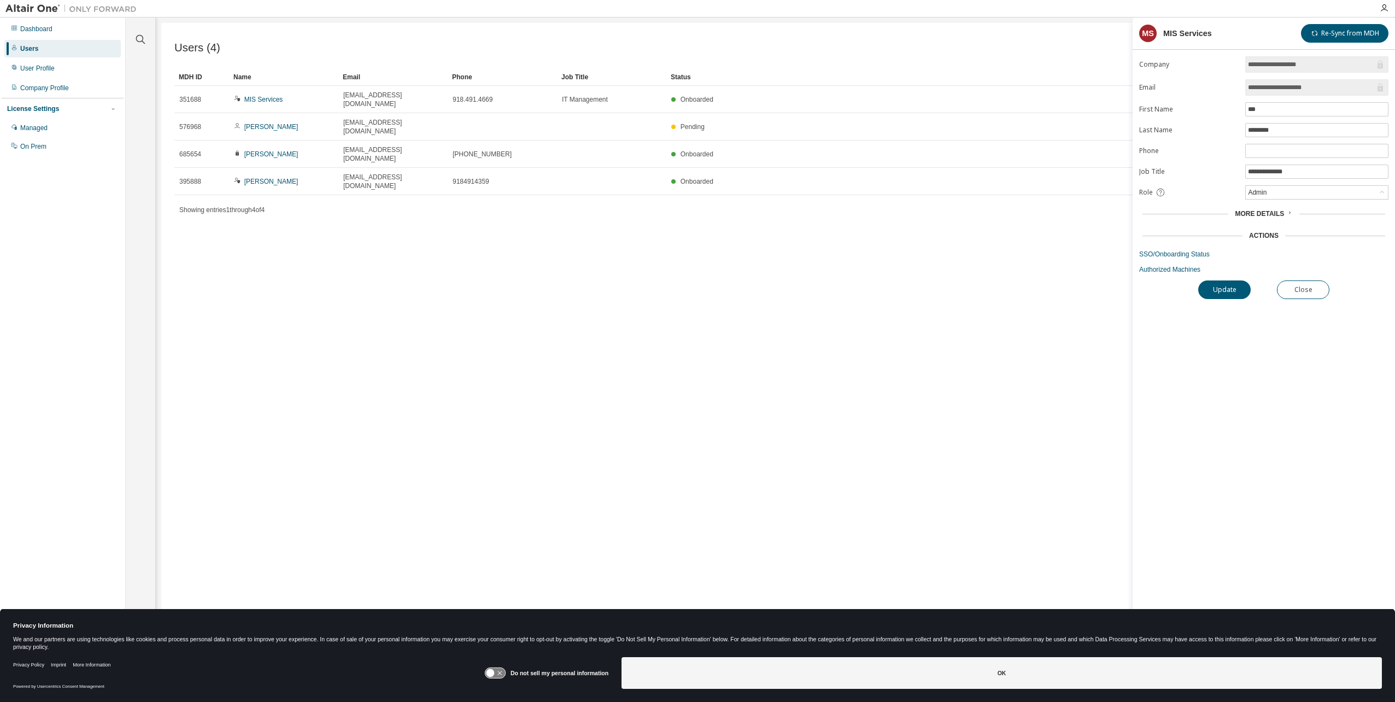
click at [1281, 211] on span "More Details" at bounding box center [1259, 214] width 49 height 8
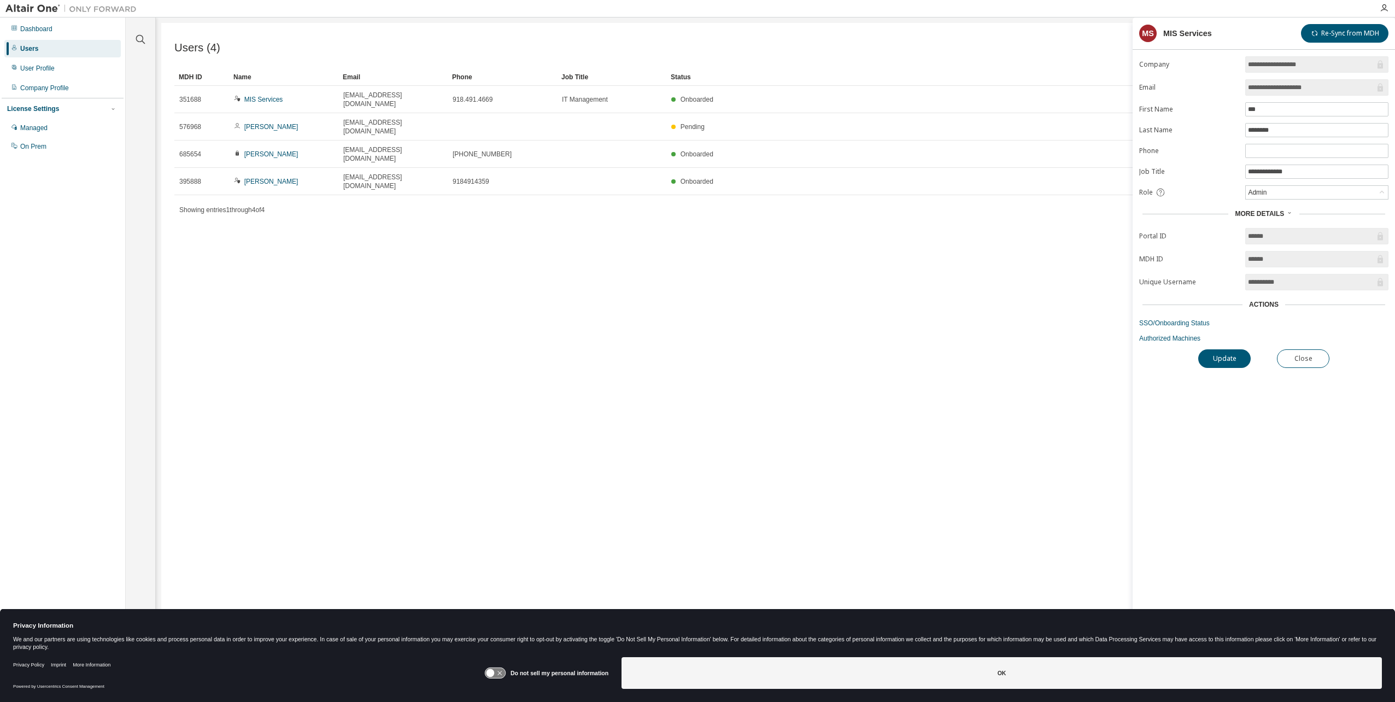
click at [506, 243] on div "Users (4) Import From CSV Export To CSV Add User Clear Load Save Save As Field …" at bounding box center [775, 344] width 1229 height 642
click at [426, 213] on div "Users (4) Import From CSV Export To CSV Add User Clear Load Save Save As Field …" at bounding box center [775, 344] width 1229 height 642
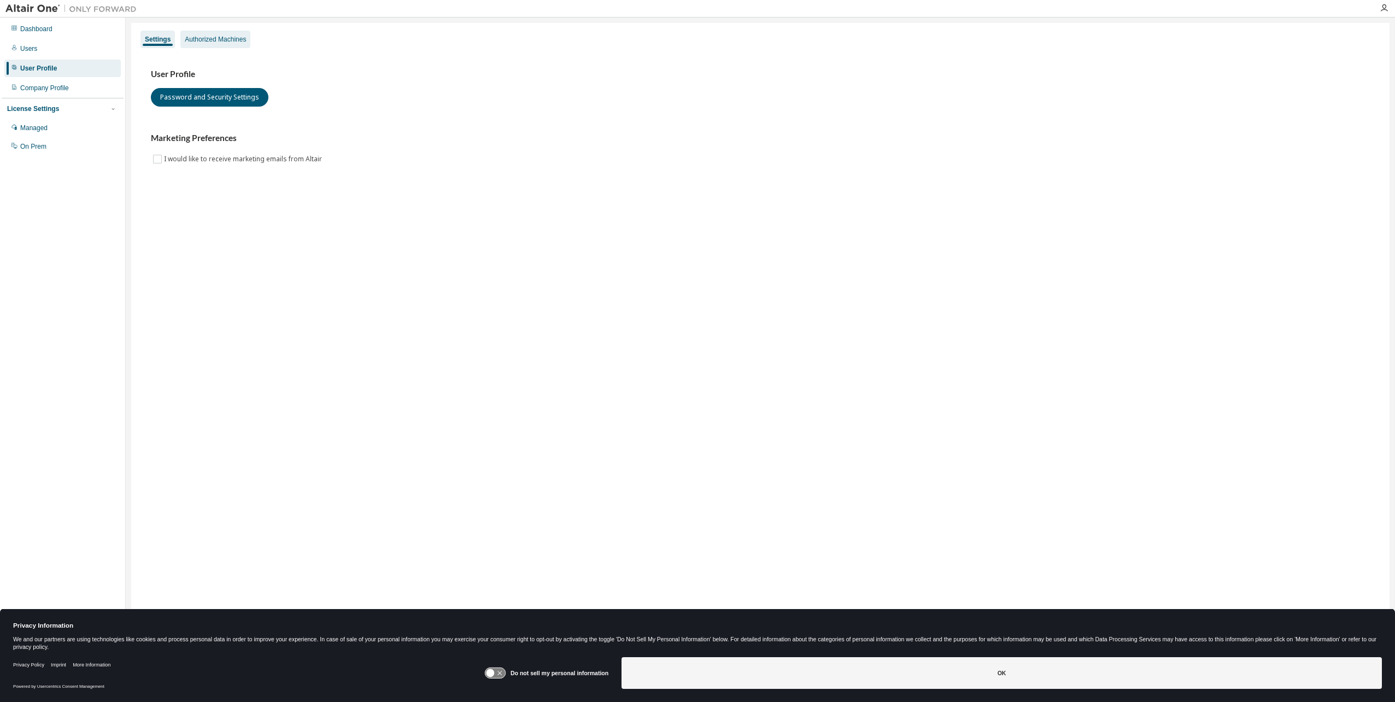
click at [204, 39] on div "Authorized Machines" at bounding box center [215, 39] width 61 height 9
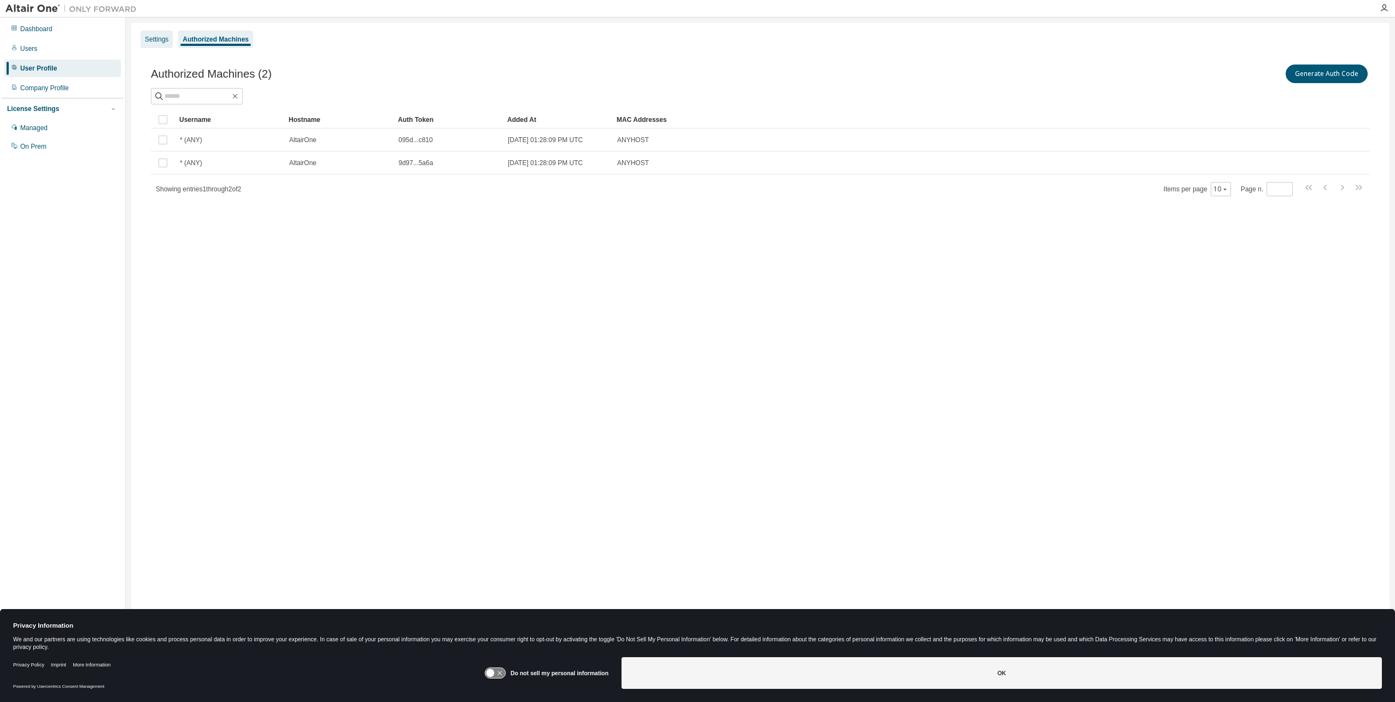
click at [161, 40] on div "Settings" at bounding box center [157, 39] width 24 height 9
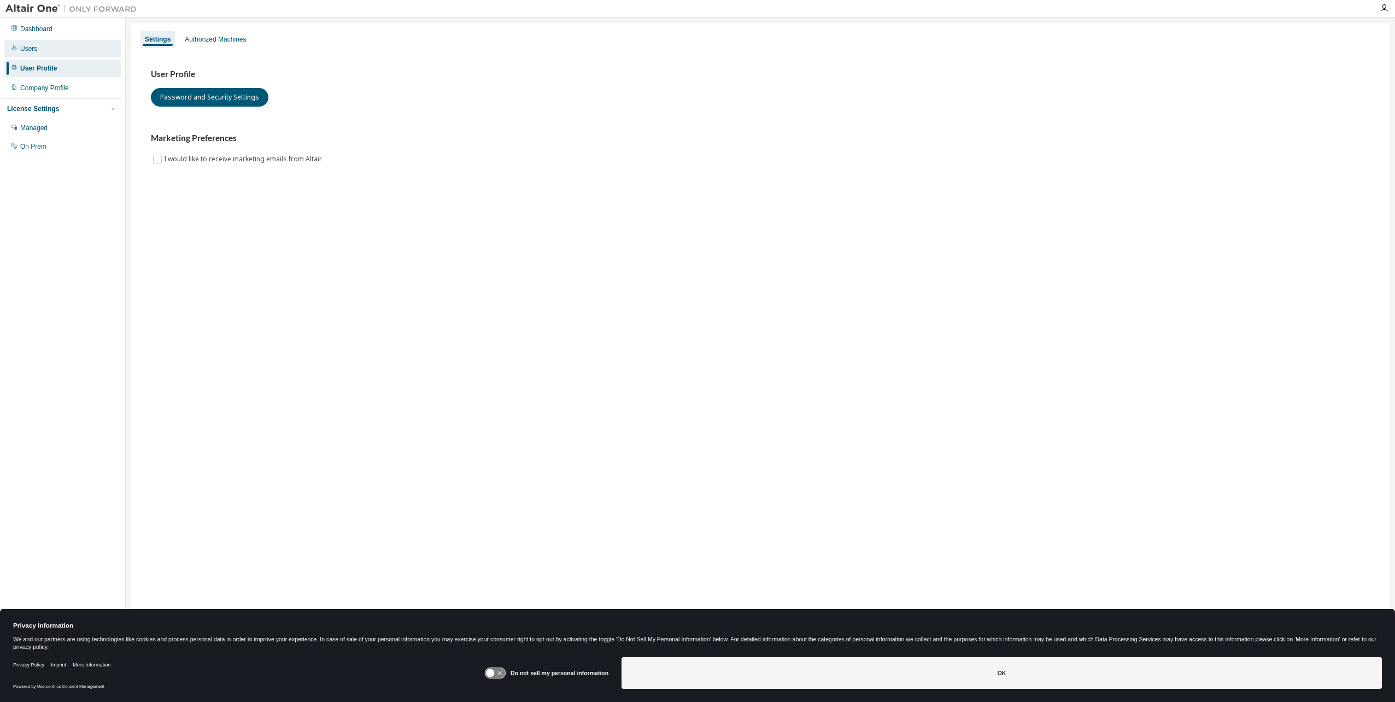
click at [24, 46] on div "Users" at bounding box center [28, 48] width 17 height 9
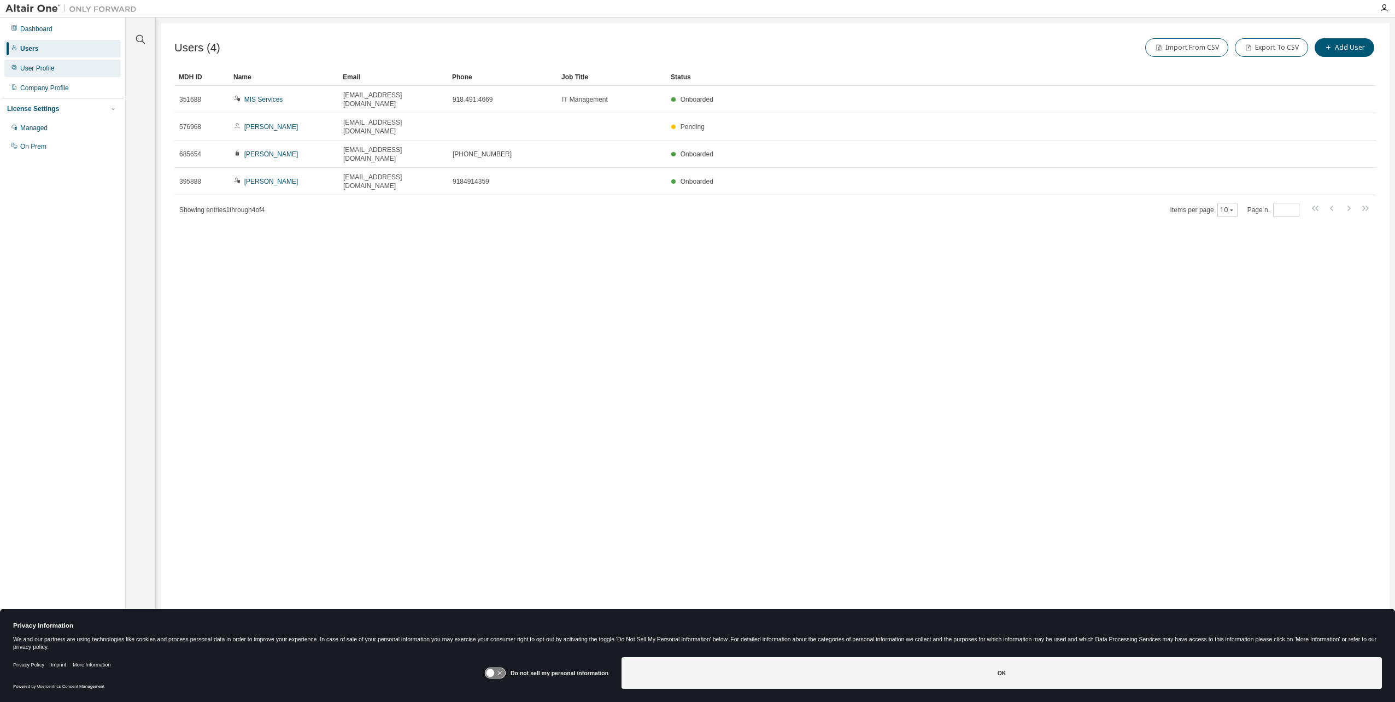
click at [45, 66] on div "User Profile" at bounding box center [37, 68] width 34 height 9
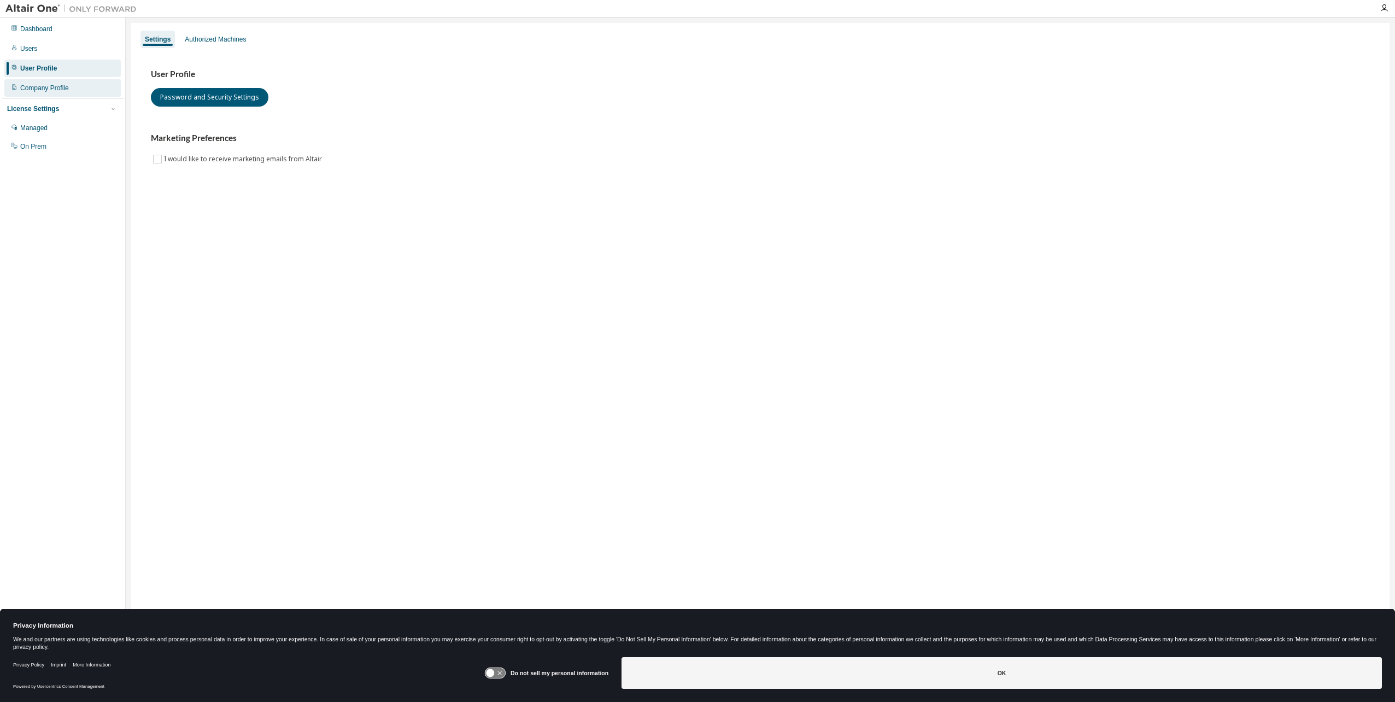
click at [43, 87] on div "Company Profile" at bounding box center [44, 88] width 49 height 9
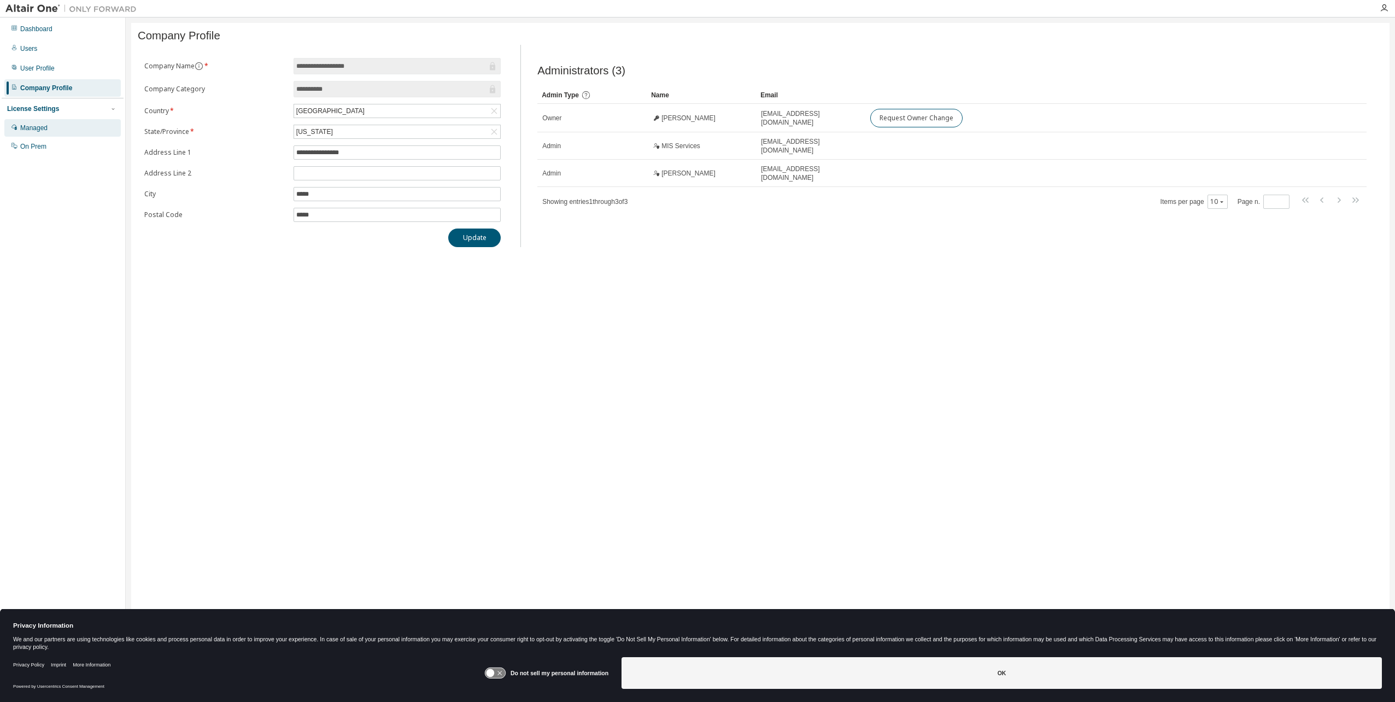
click at [36, 126] on div "Managed" at bounding box center [33, 128] width 27 height 9
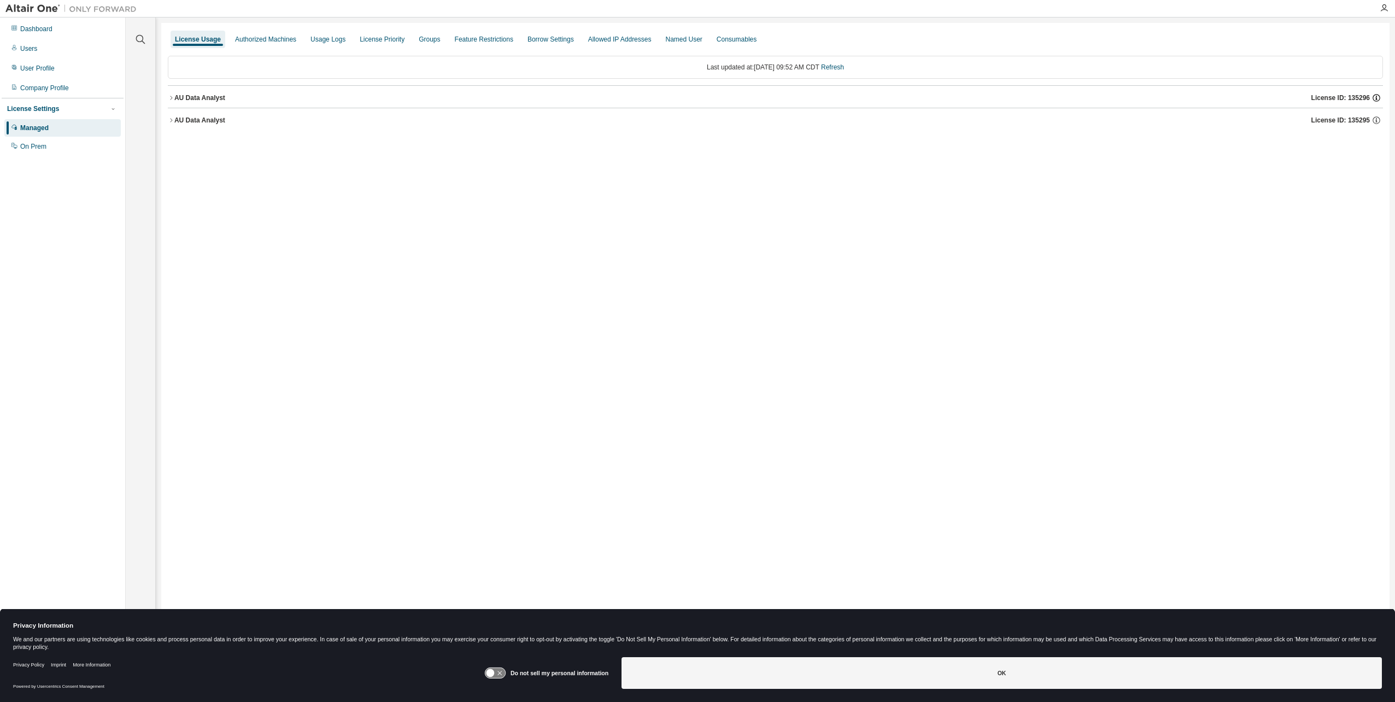
click at [1379, 94] on icon "button" at bounding box center [1377, 98] width 10 height 10
click at [172, 120] on icon "button" at bounding box center [171, 120] width 2 height 4
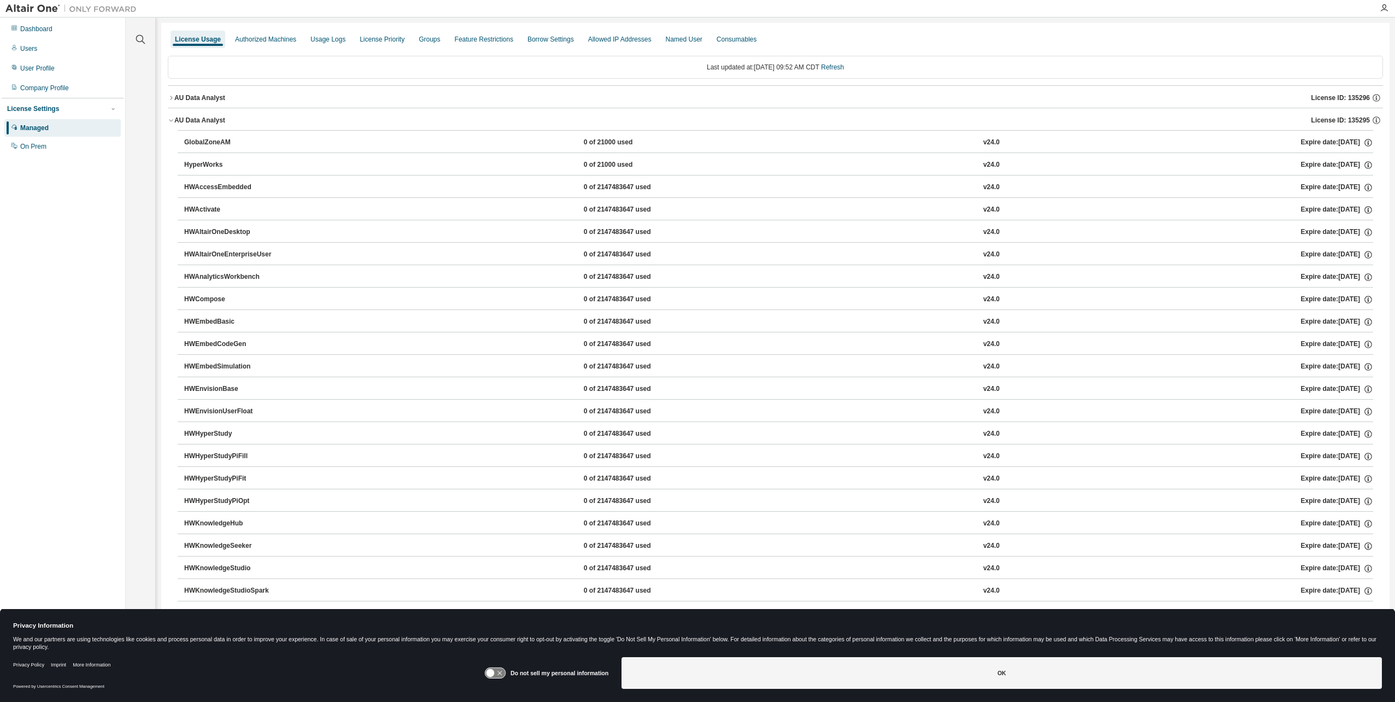
click at [169, 97] on icon "button" at bounding box center [171, 98] width 7 height 7
click at [172, 120] on icon "button" at bounding box center [171, 120] width 7 height 7
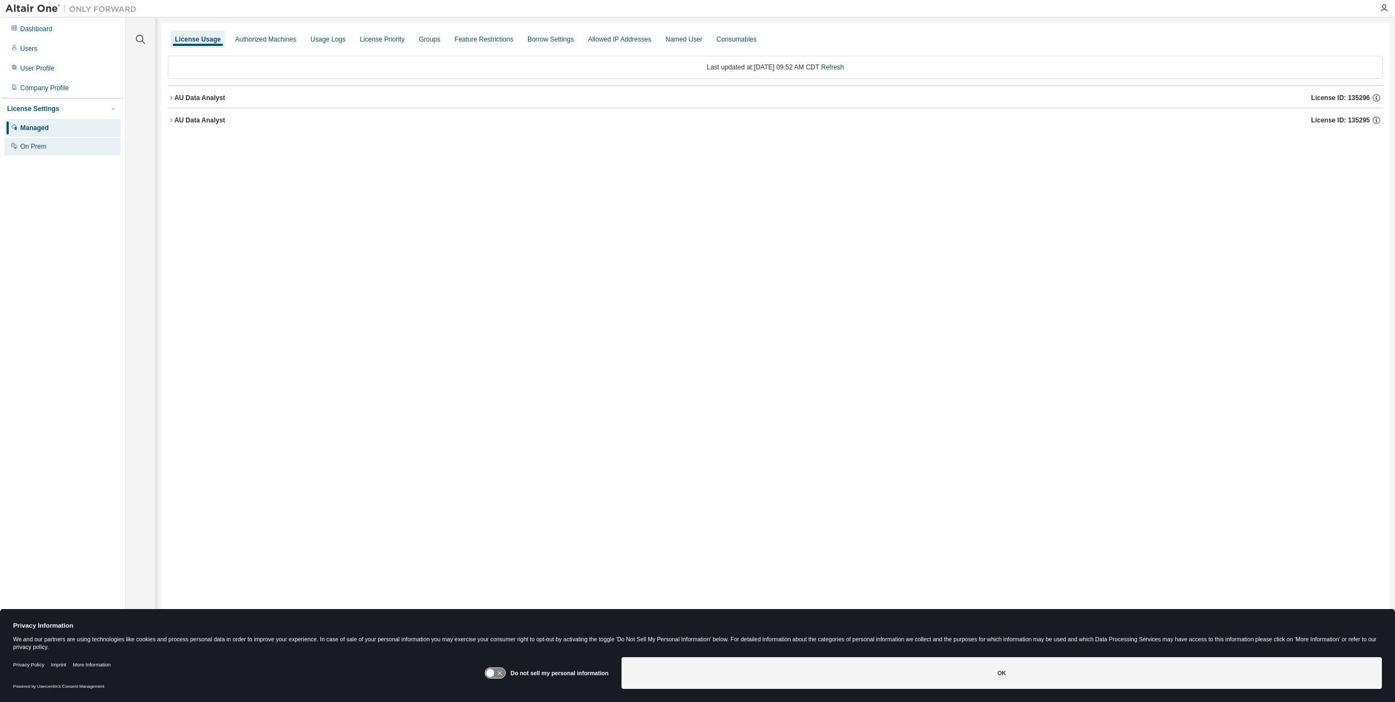
click at [37, 145] on div "On Prem" at bounding box center [33, 146] width 26 height 9
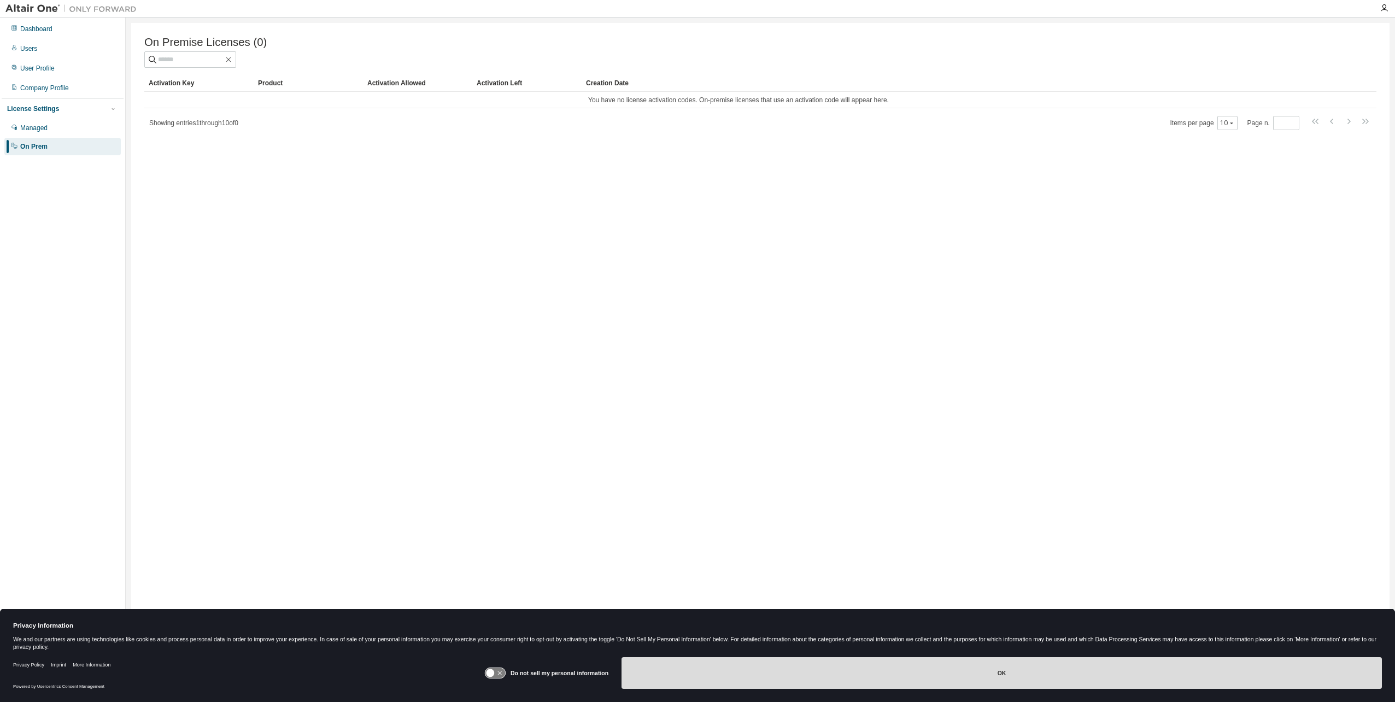
click at [971, 672] on button "OK" at bounding box center [1002, 673] width 761 height 32
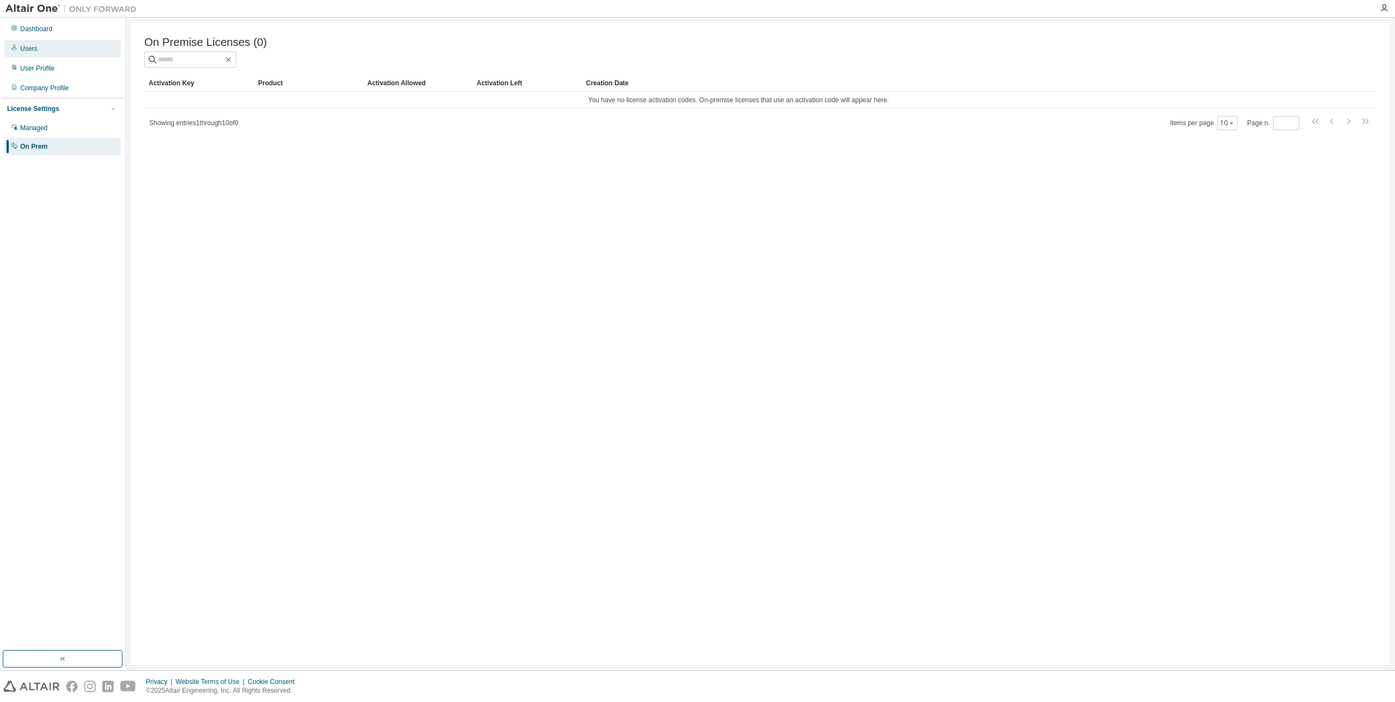
click at [33, 50] on div "Users" at bounding box center [28, 48] width 17 height 9
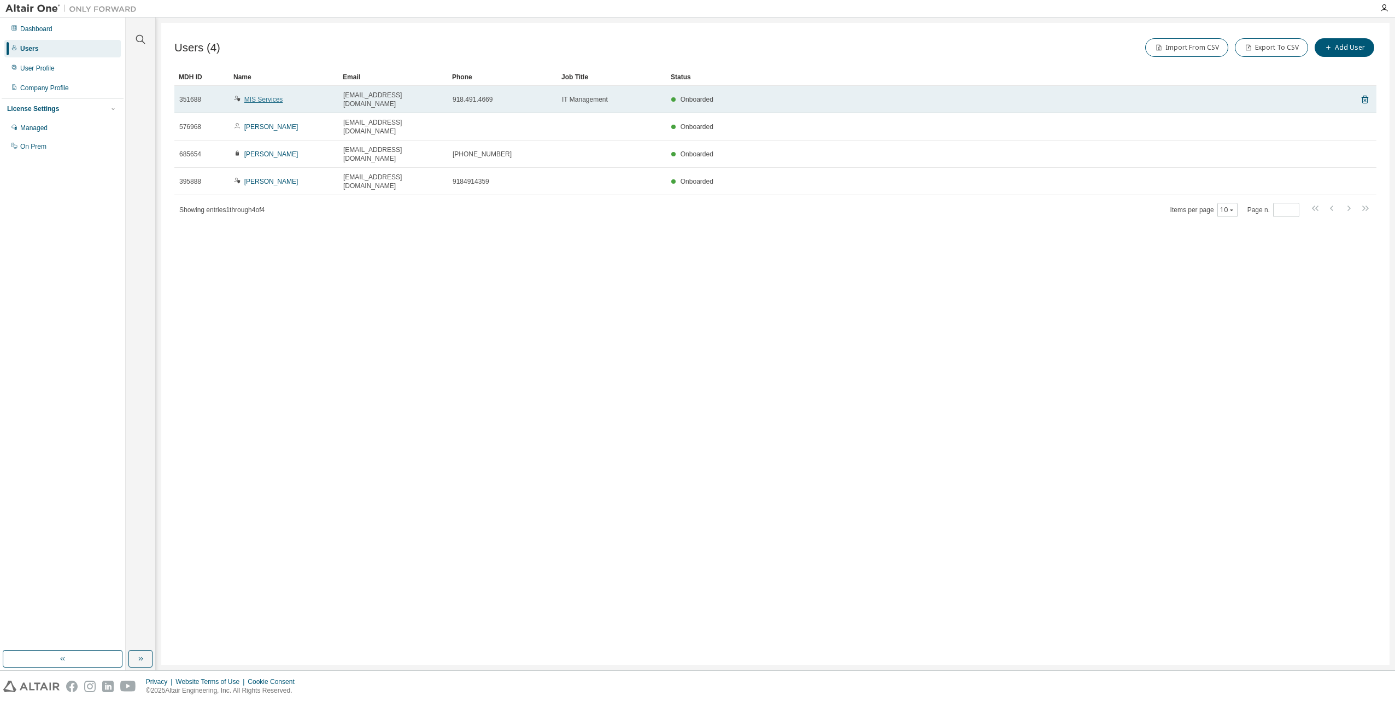
click at [275, 96] on link "MIS Services" at bounding box center [263, 100] width 39 height 8
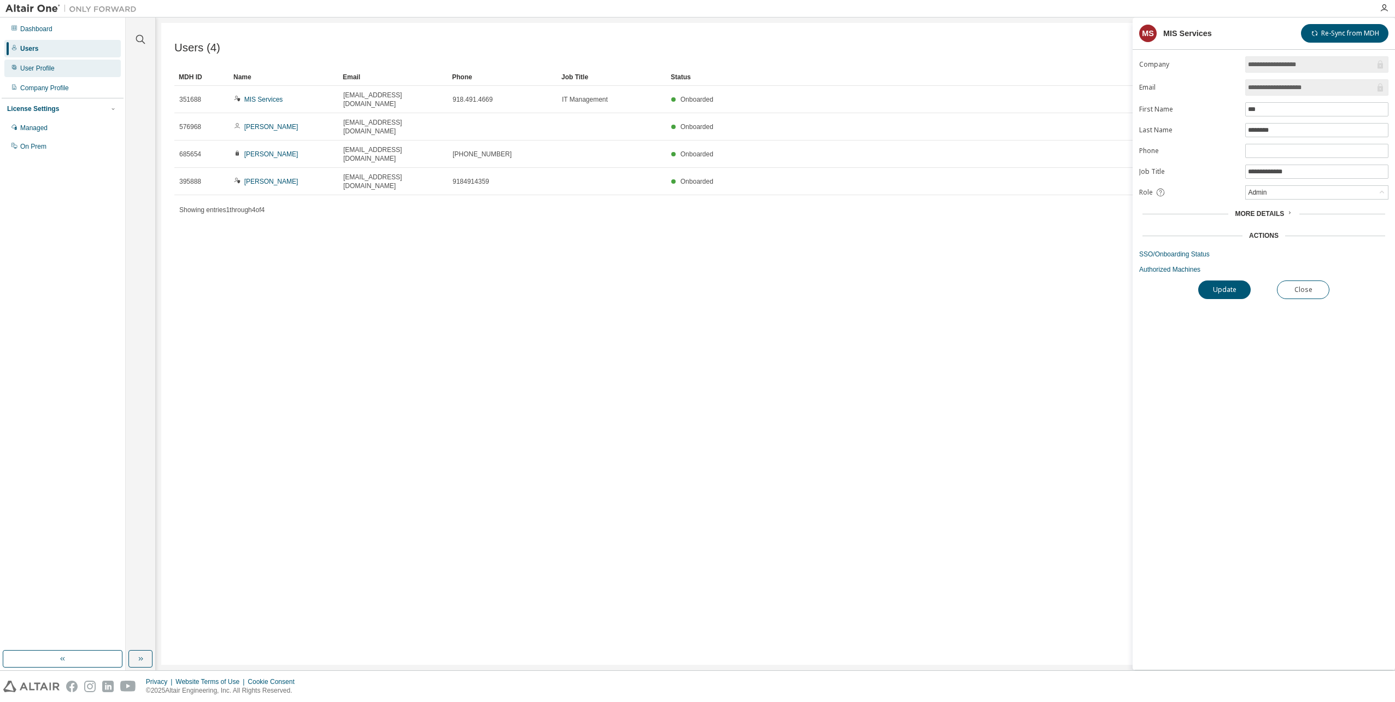
click at [50, 67] on div "User Profile" at bounding box center [37, 68] width 34 height 9
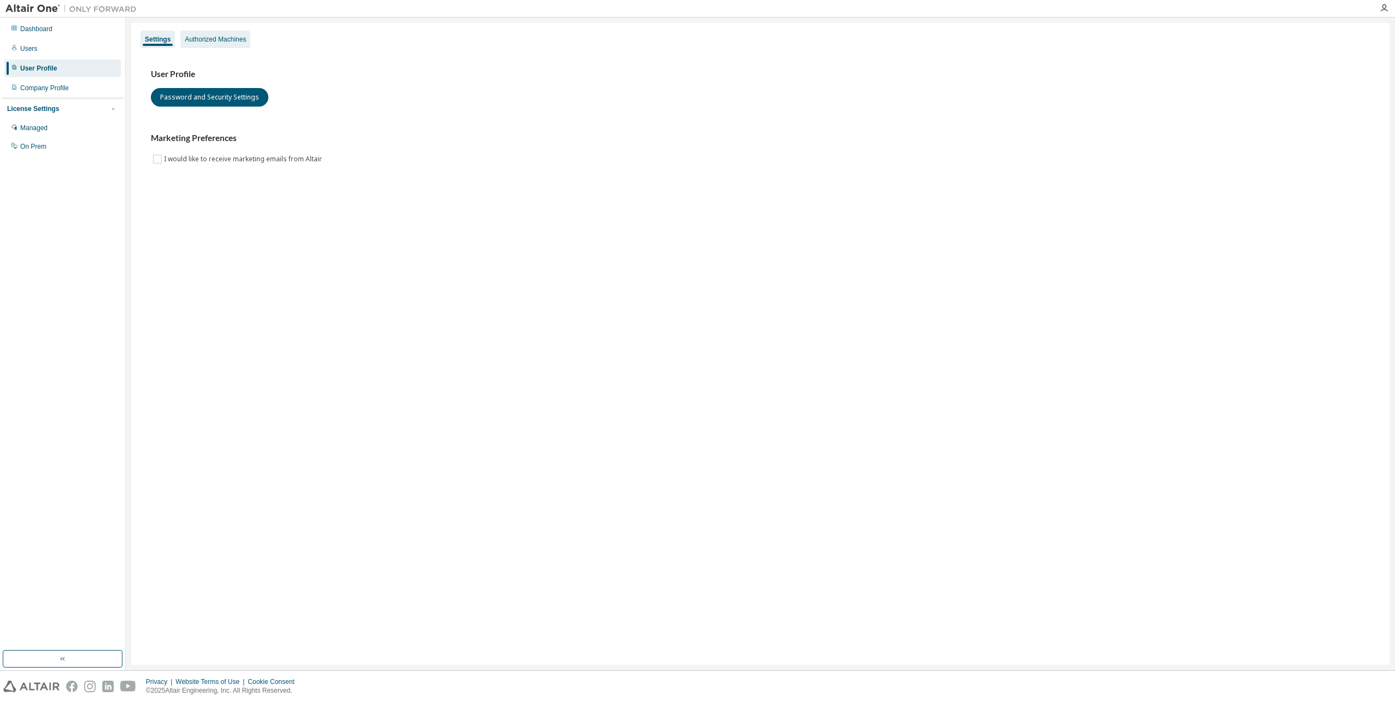
click at [217, 40] on div "Authorized Machines" at bounding box center [215, 39] width 61 height 9
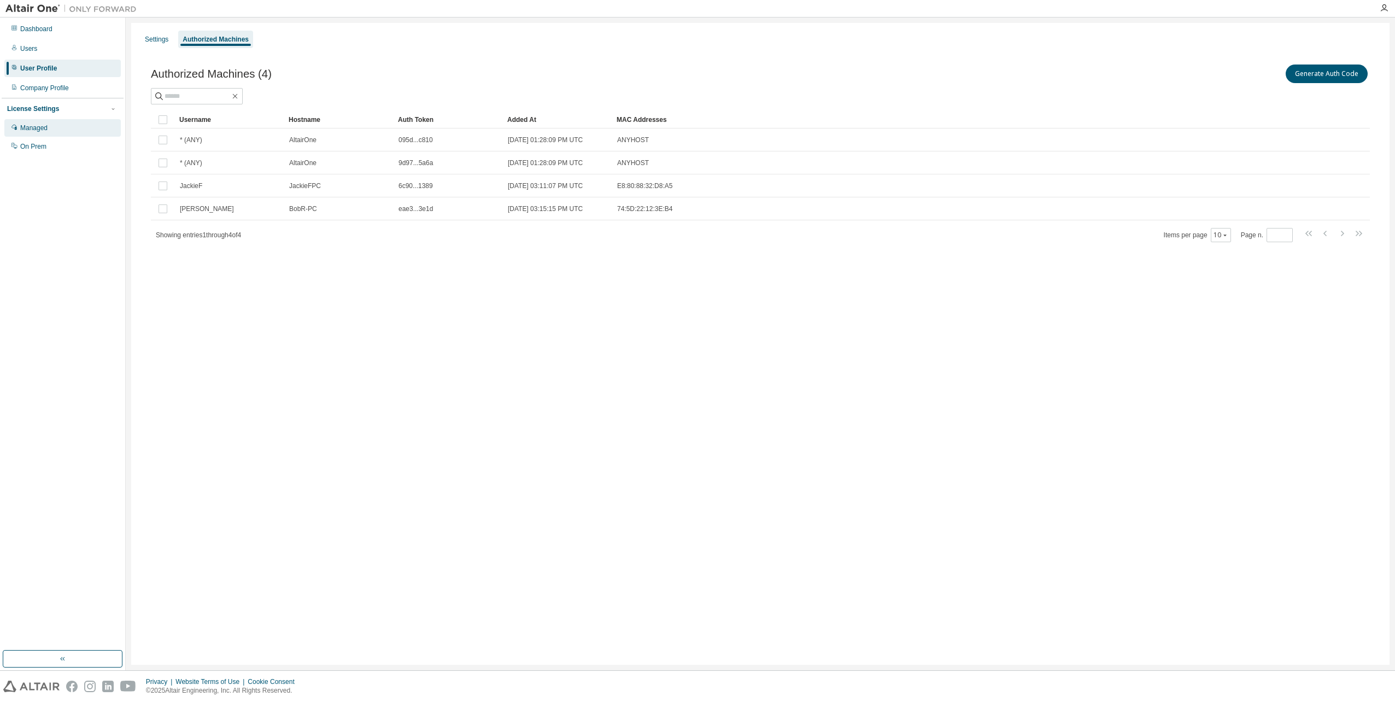
click at [28, 131] on div "Managed" at bounding box center [33, 128] width 27 height 9
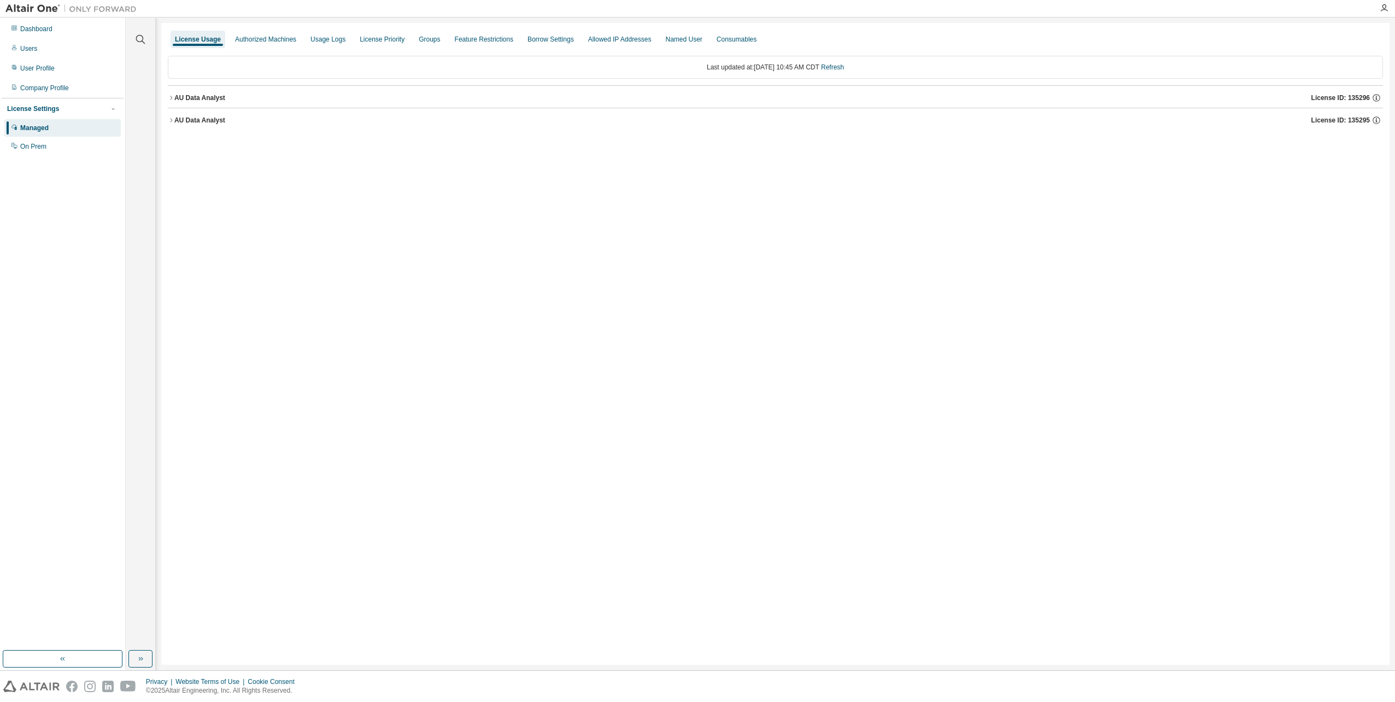
click at [194, 96] on div "AU Data Analyst" at bounding box center [199, 98] width 51 height 9
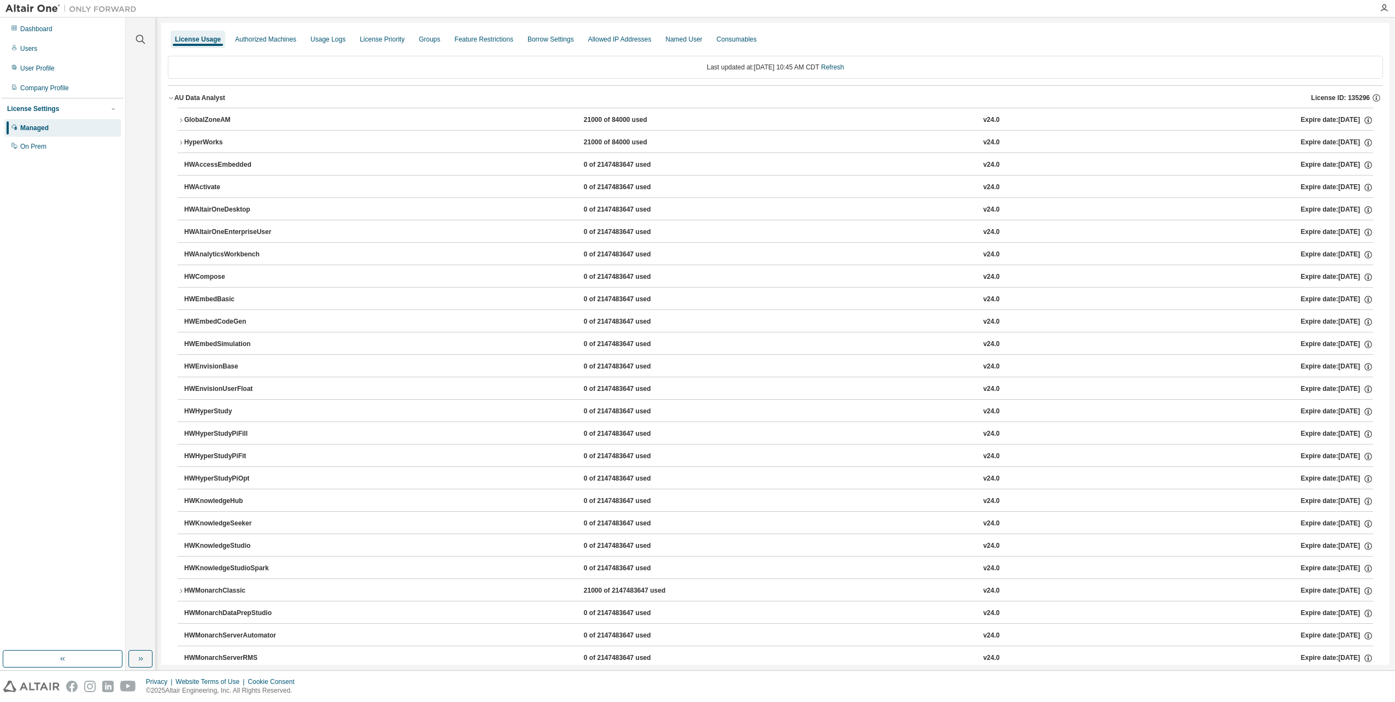
click at [194, 96] on div "AU Data Analyst" at bounding box center [199, 98] width 51 height 9
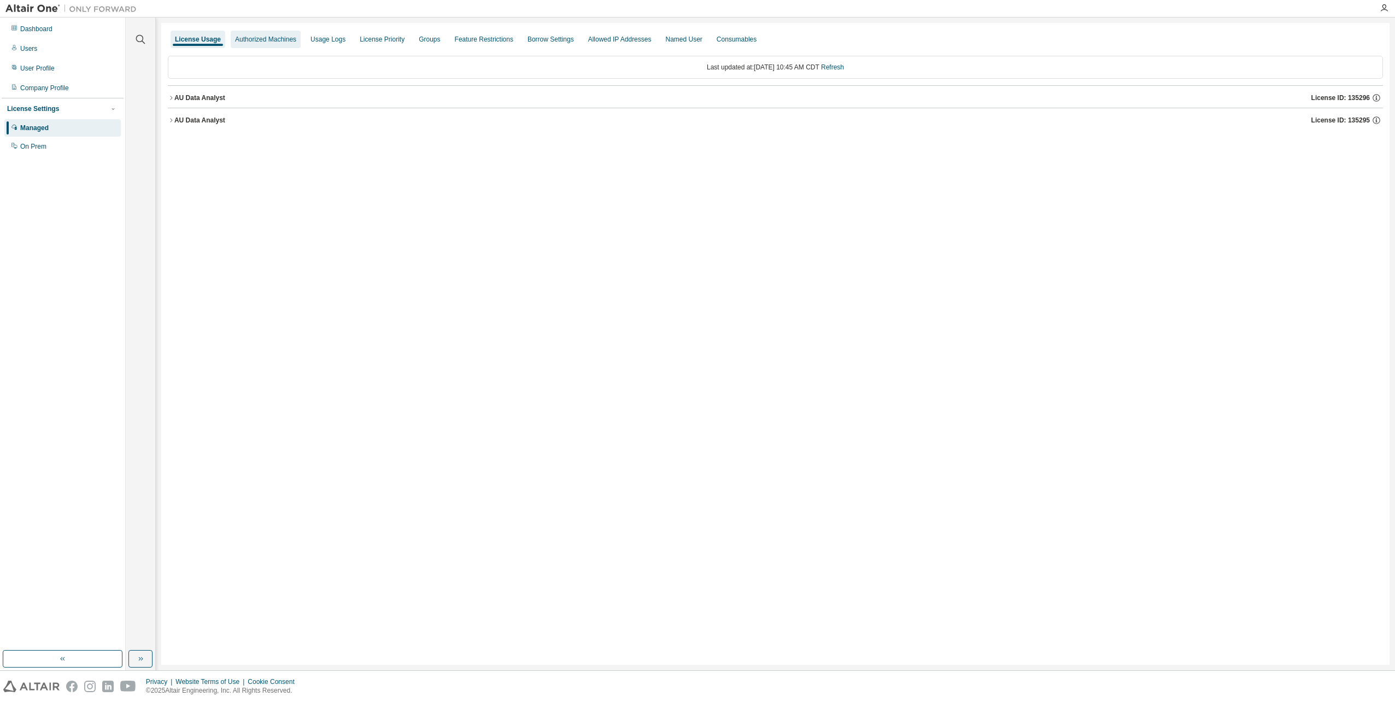
click at [279, 47] on div "Authorized Machines" at bounding box center [266, 39] width 70 height 17
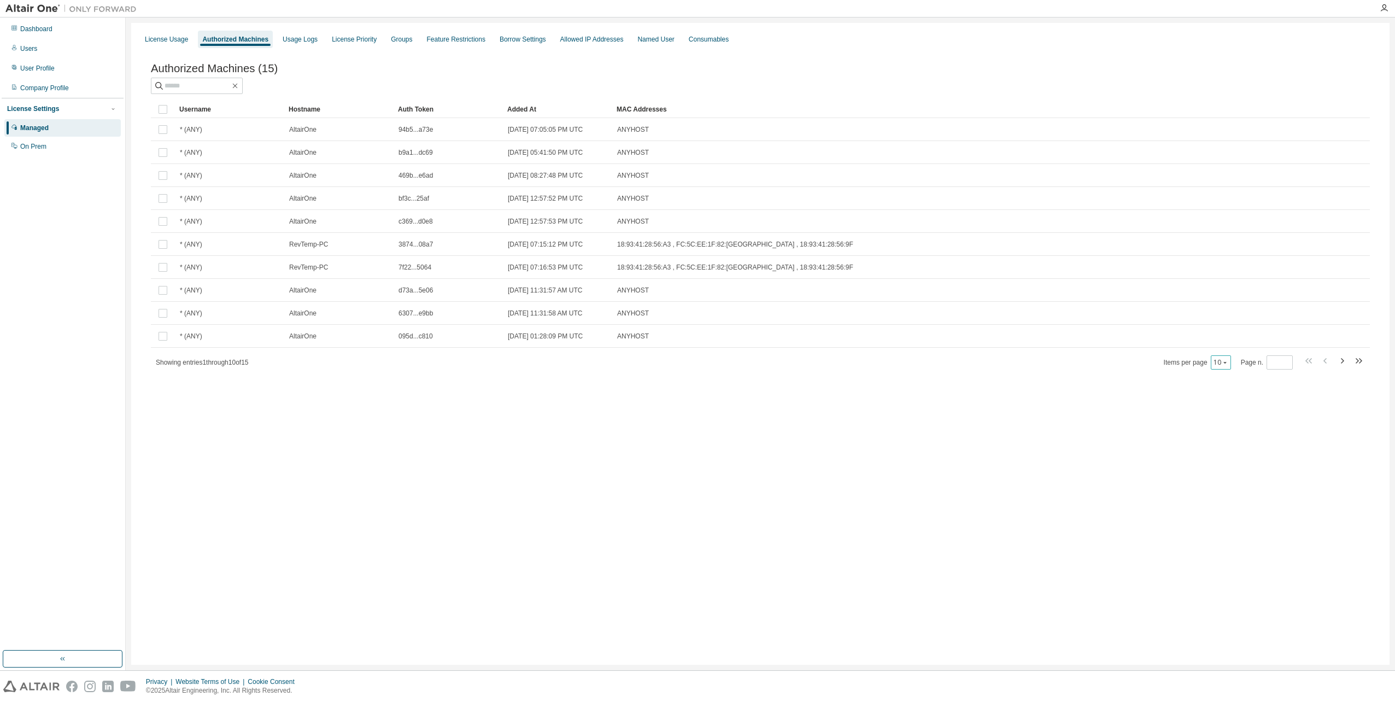
click at [1221, 361] on div "10" at bounding box center [1221, 362] width 20 height 14
click at [1218, 376] on div "Authorized Machines (15) Clear Load Save Save As Field Operator Value Select fi…" at bounding box center [761, 223] width 1246 height 349
click at [1219, 367] on button "10" at bounding box center [1221, 362] width 15 height 9
click at [1225, 407] on div "30" at bounding box center [1254, 406] width 87 height 13
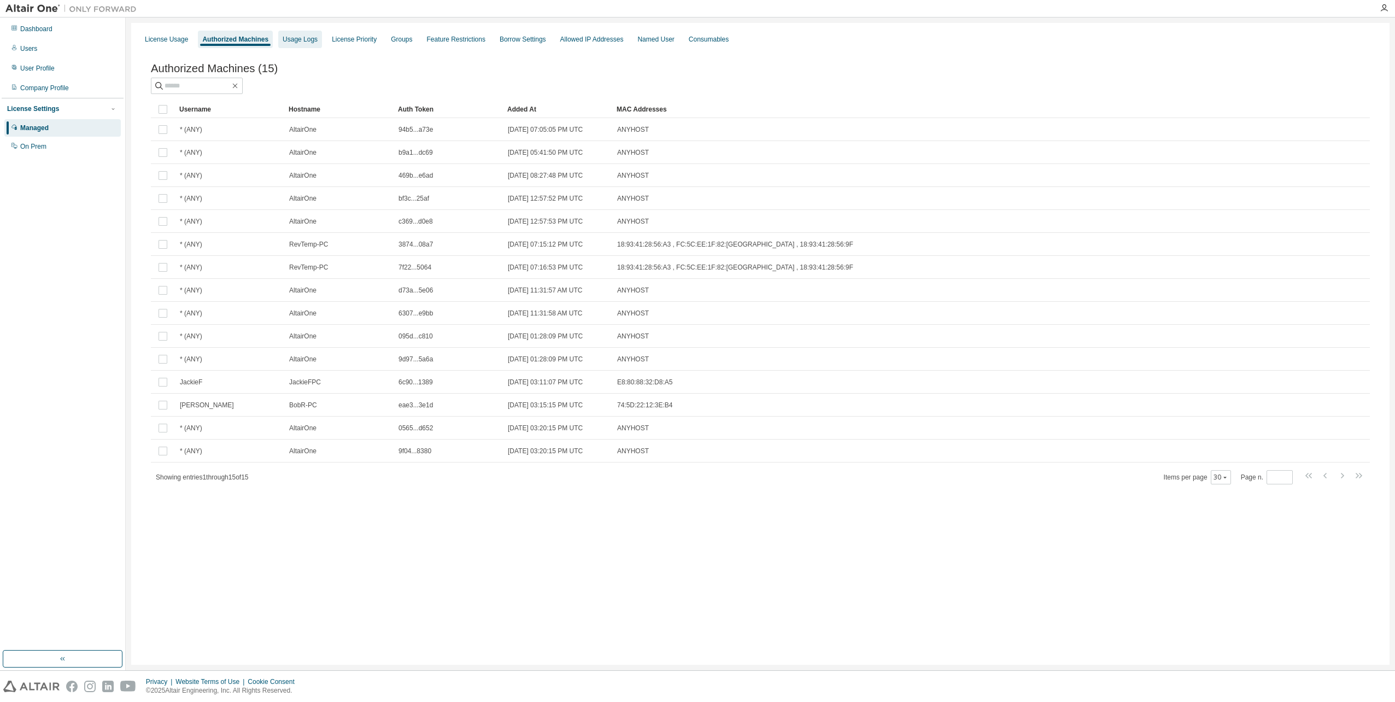
click at [305, 42] on div "Usage Logs" at bounding box center [300, 39] width 35 height 9
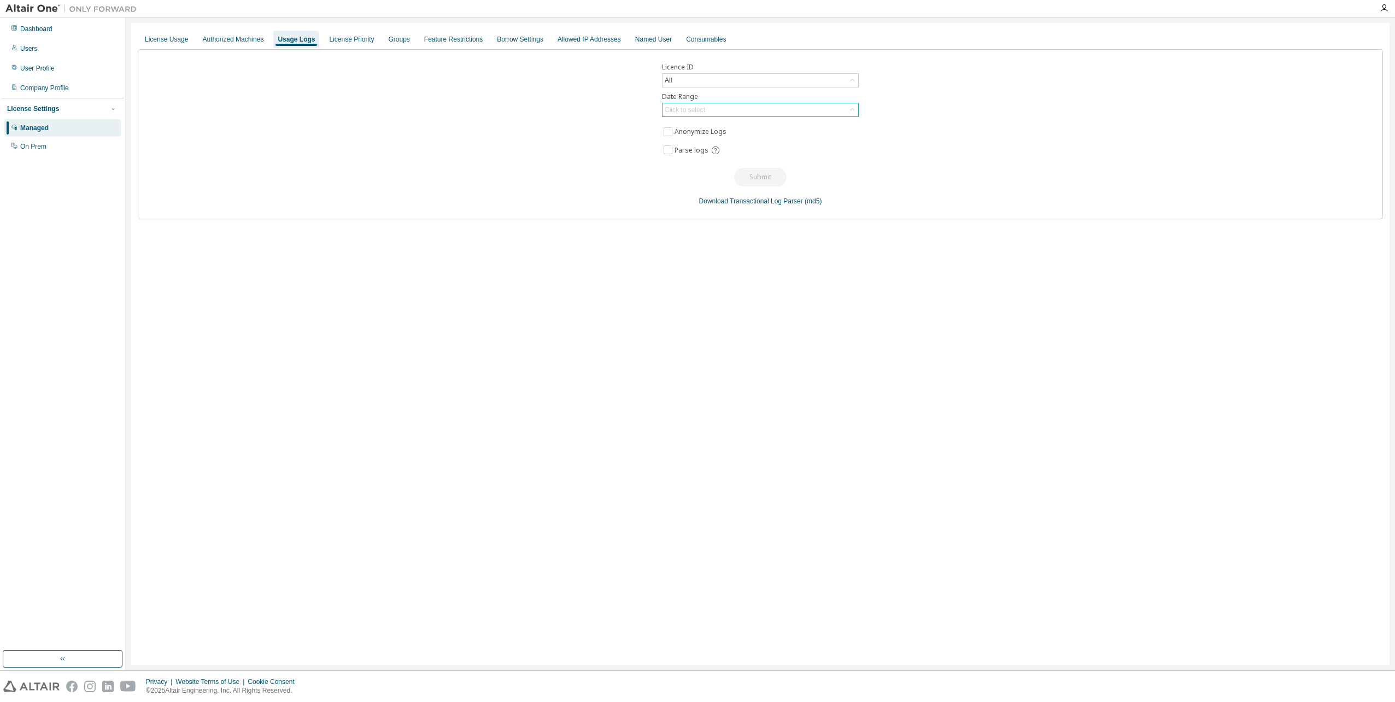
click at [708, 116] on div "Click to select" at bounding box center [761, 109] width 196 height 13
click at [692, 144] on li "Last 30 days" at bounding box center [760, 140] width 194 height 14
click at [770, 183] on button "Submit" at bounding box center [760, 177] width 52 height 19
click at [360, 40] on div "License Priority" at bounding box center [351, 39] width 45 height 9
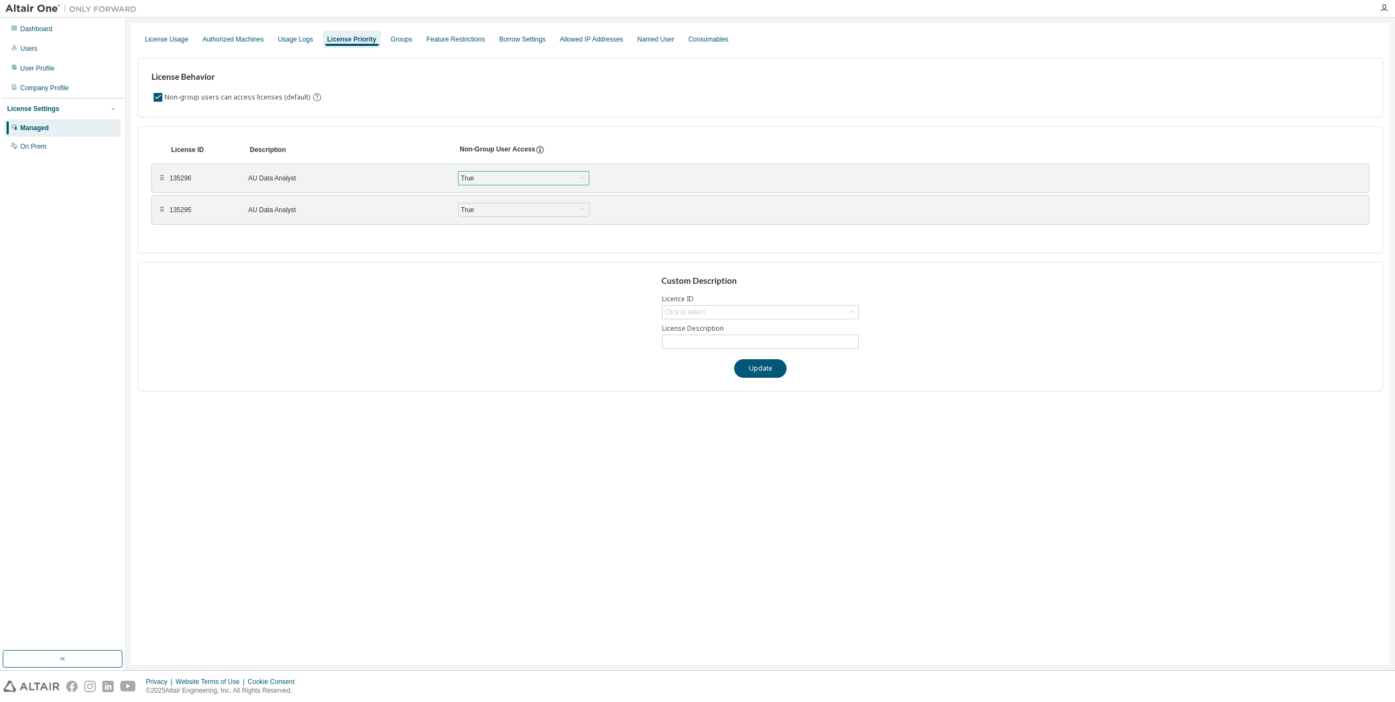
click at [493, 183] on div "True" at bounding box center [524, 178] width 130 height 13
click at [657, 112] on div "License Behavior Non-group users can access licenses (default)" at bounding box center [761, 88] width 1246 height 60
click at [749, 314] on div "Click to select" at bounding box center [761, 312] width 196 height 13
click at [582, 293] on div "Custom Description Licence ID Click to select 135296 - AU Data Analyst 135295 -…" at bounding box center [761, 327] width 1246 height 130
click at [412, 44] on div "Groups" at bounding box center [402, 39] width 30 height 17
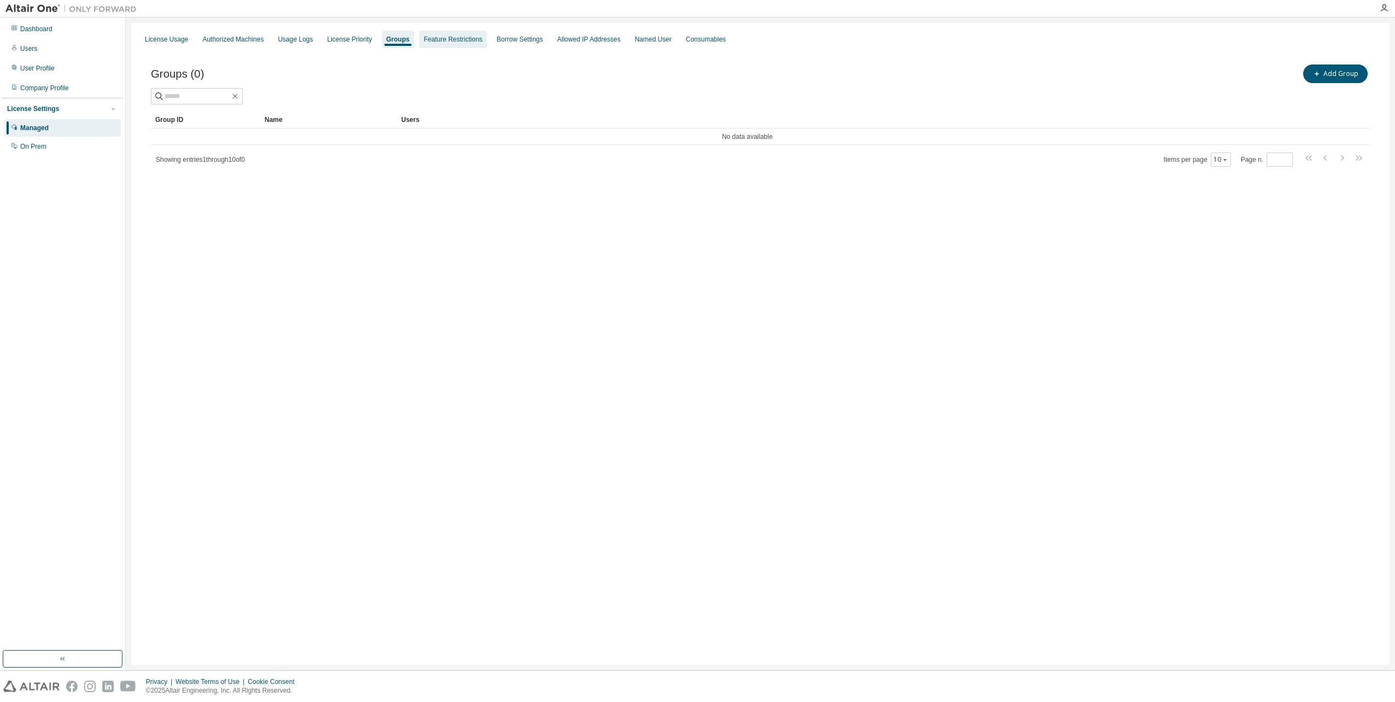
click at [455, 38] on div "Feature Restrictions" at bounding box center [453, 39] width 59 height 9
click at [540, 39] on div "Borrow Settings" at bounding box center [523, 39] width 46 height 9
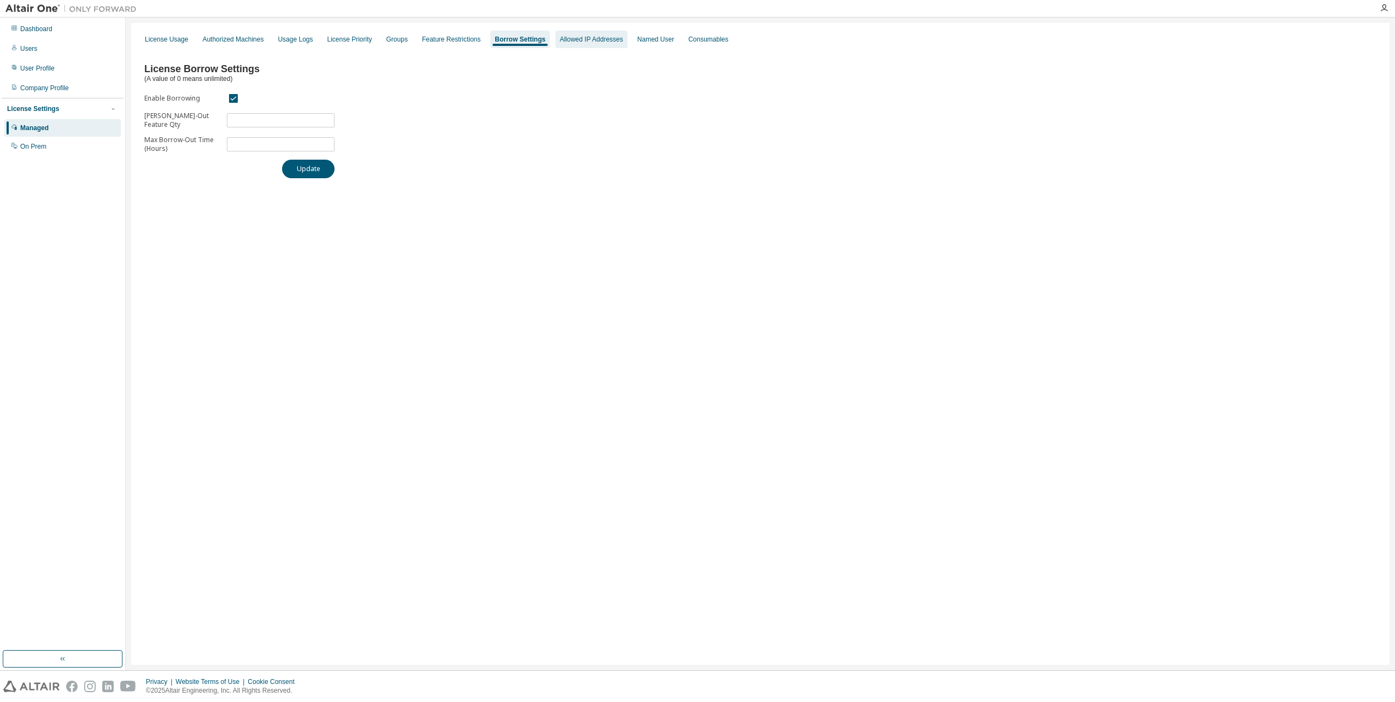
click at [602, 44] on div "Allowed IP Addresses" at bounding box center [592, 39] width 72 height 17
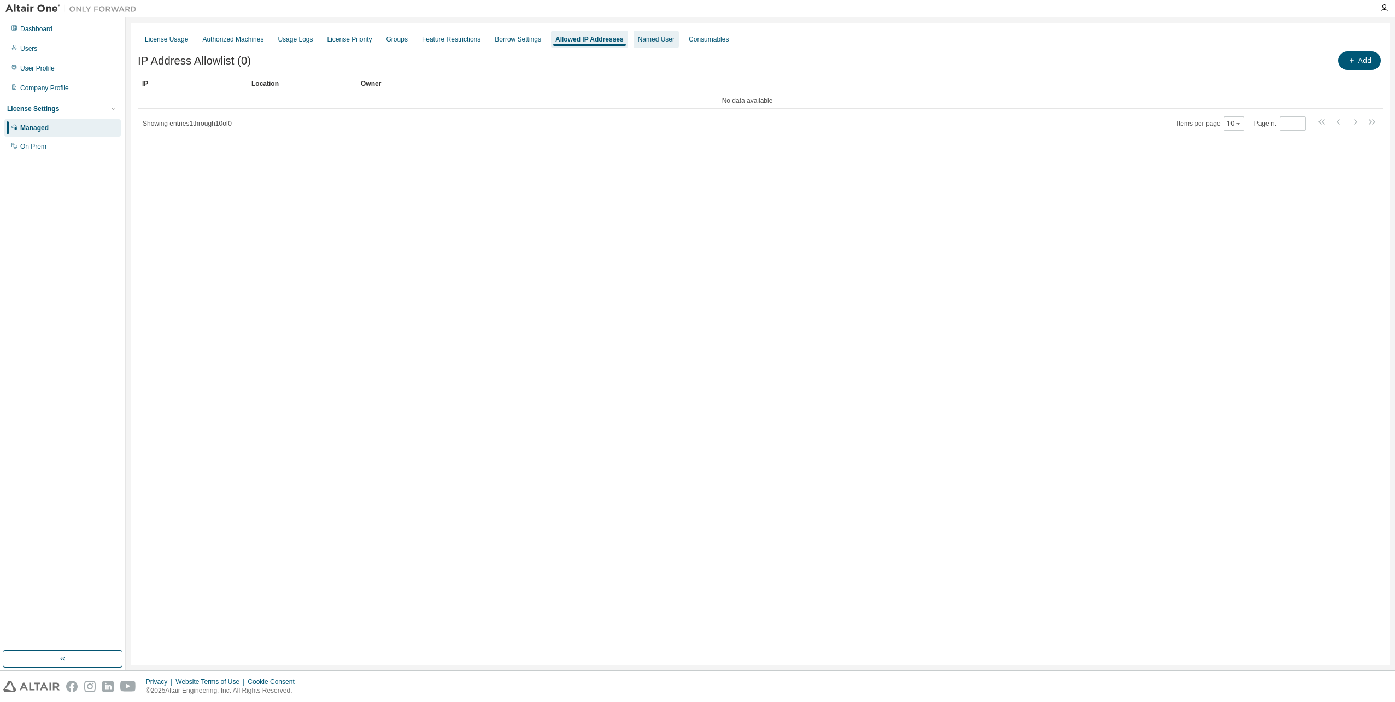
click at [668, 39] on div "Named User" at bounding box center [656, 39] width 37 height 9
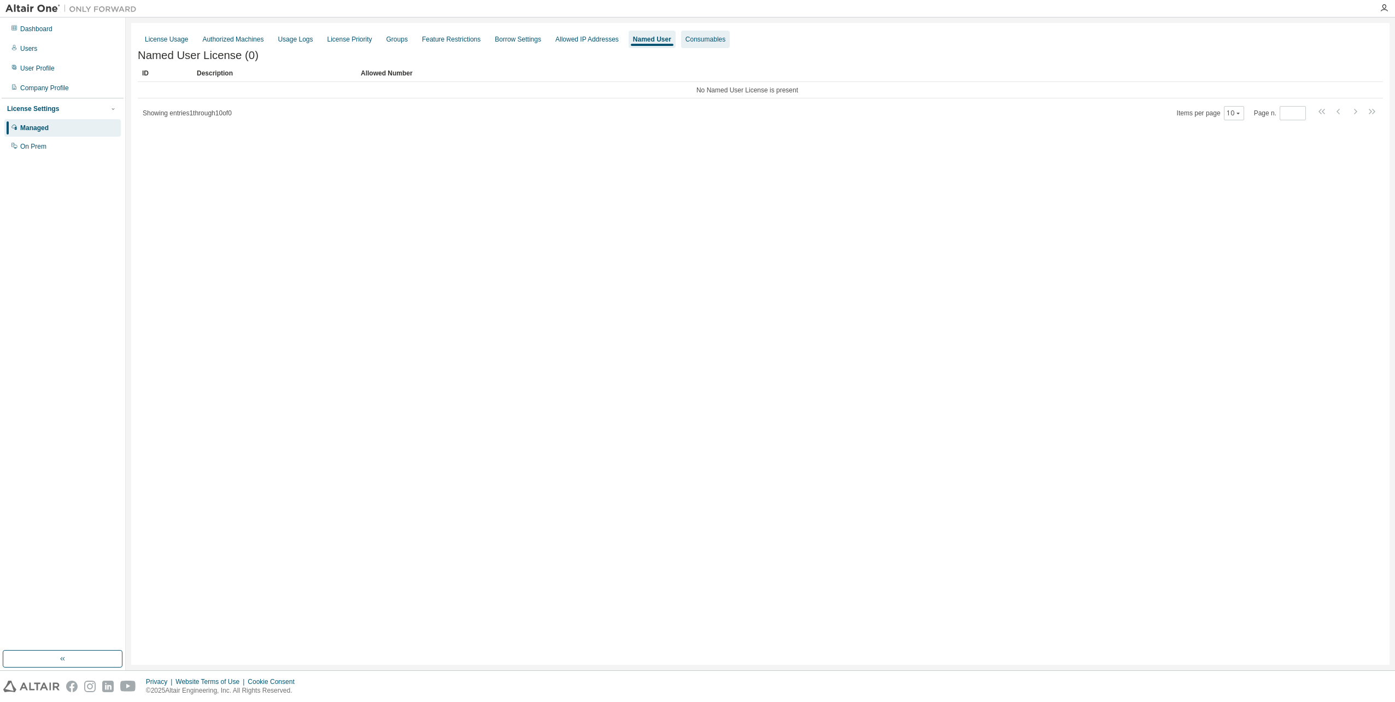
click at [726, 43] on div "Consumables" at bounding box center [706, 39] width 40 height 9
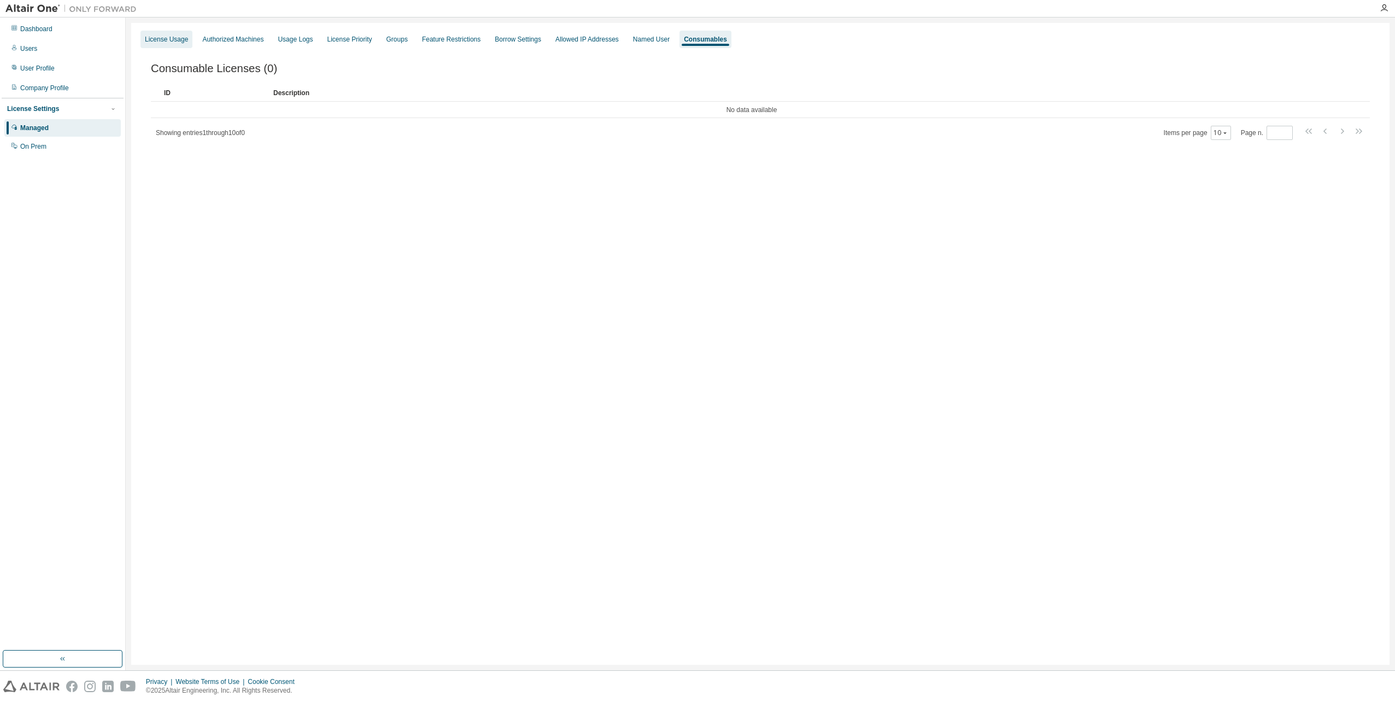
click at [189, 40] on div "License Usage" at bounding box center [167, 39] width 52 height 17
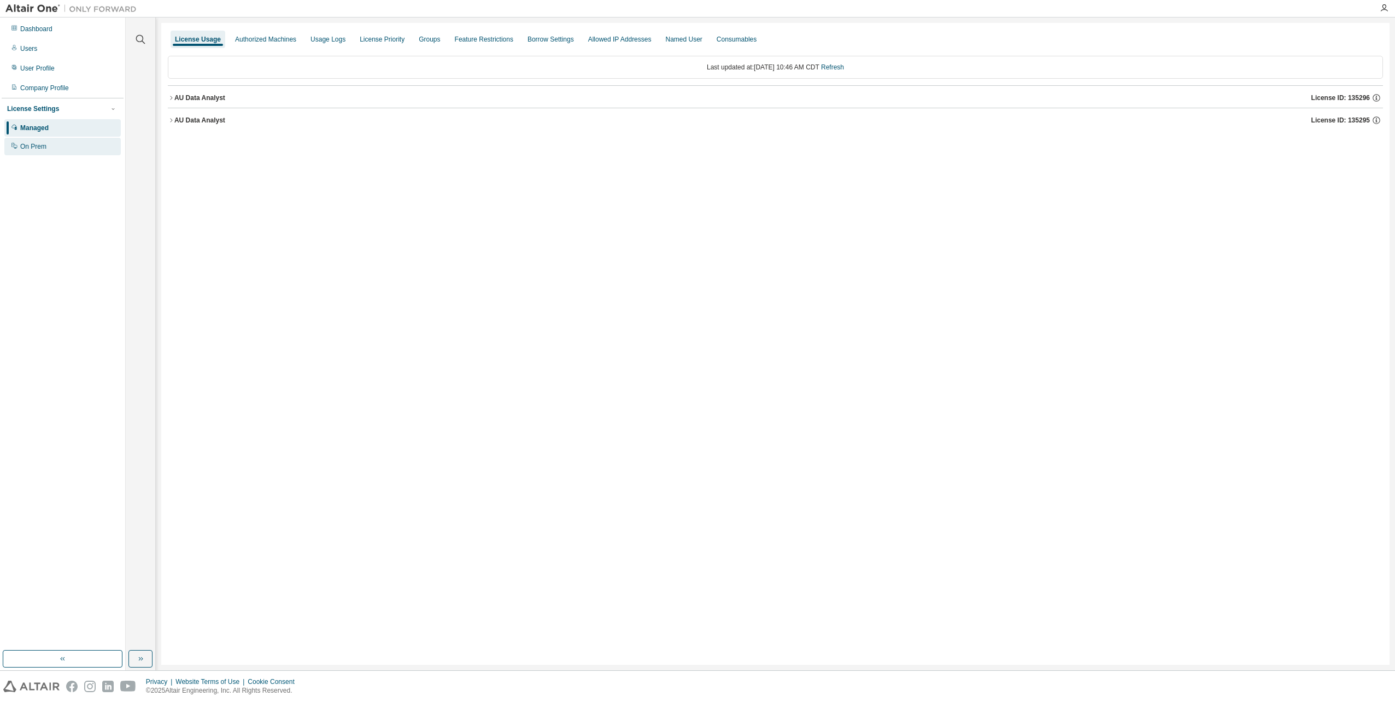
click at [31, 147] on div "On Prem" at bounding box center [33, 146] width 26 height 9
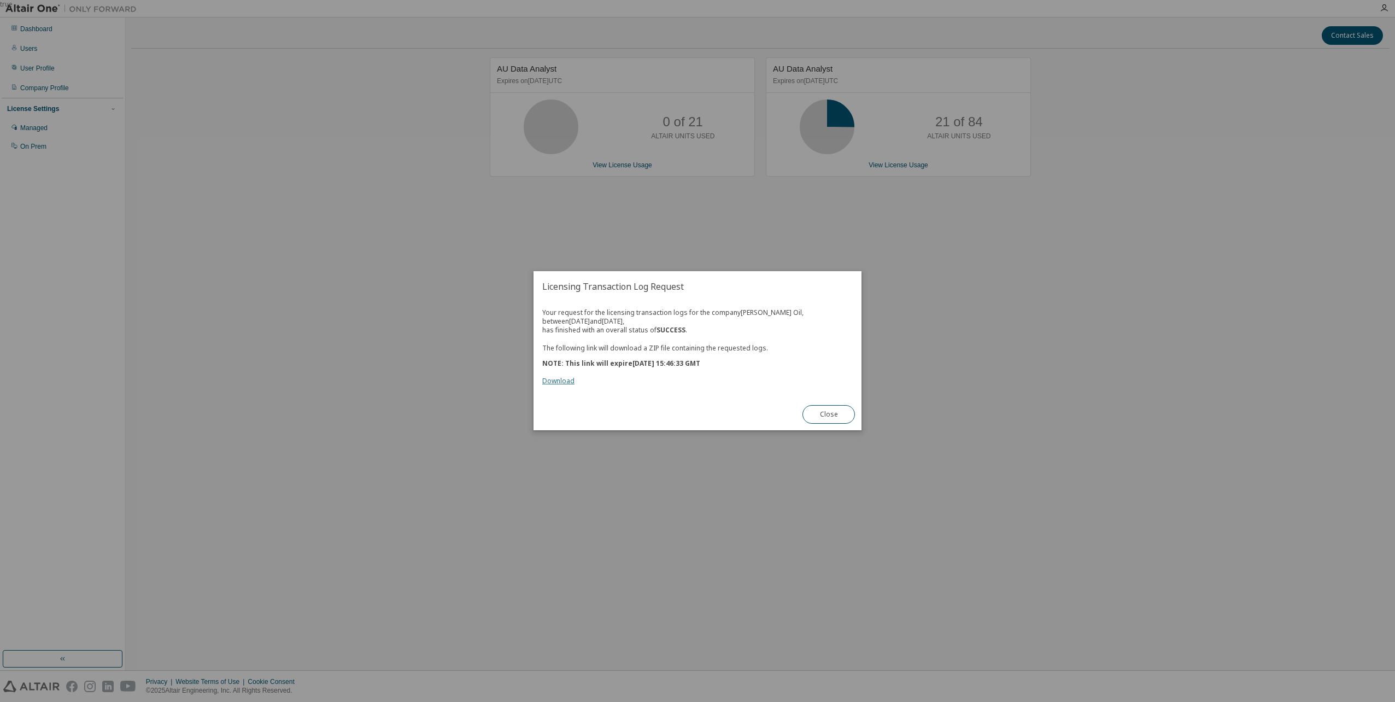
click at [568, 382] on link "Download" at bounding box center [558, 381] width 32 height 9
click at [1188, 126] on div "true" at bounding box center [697, 351] width 1395 height 702
